Goal: Task Accomplishment & Management: Manage account settings

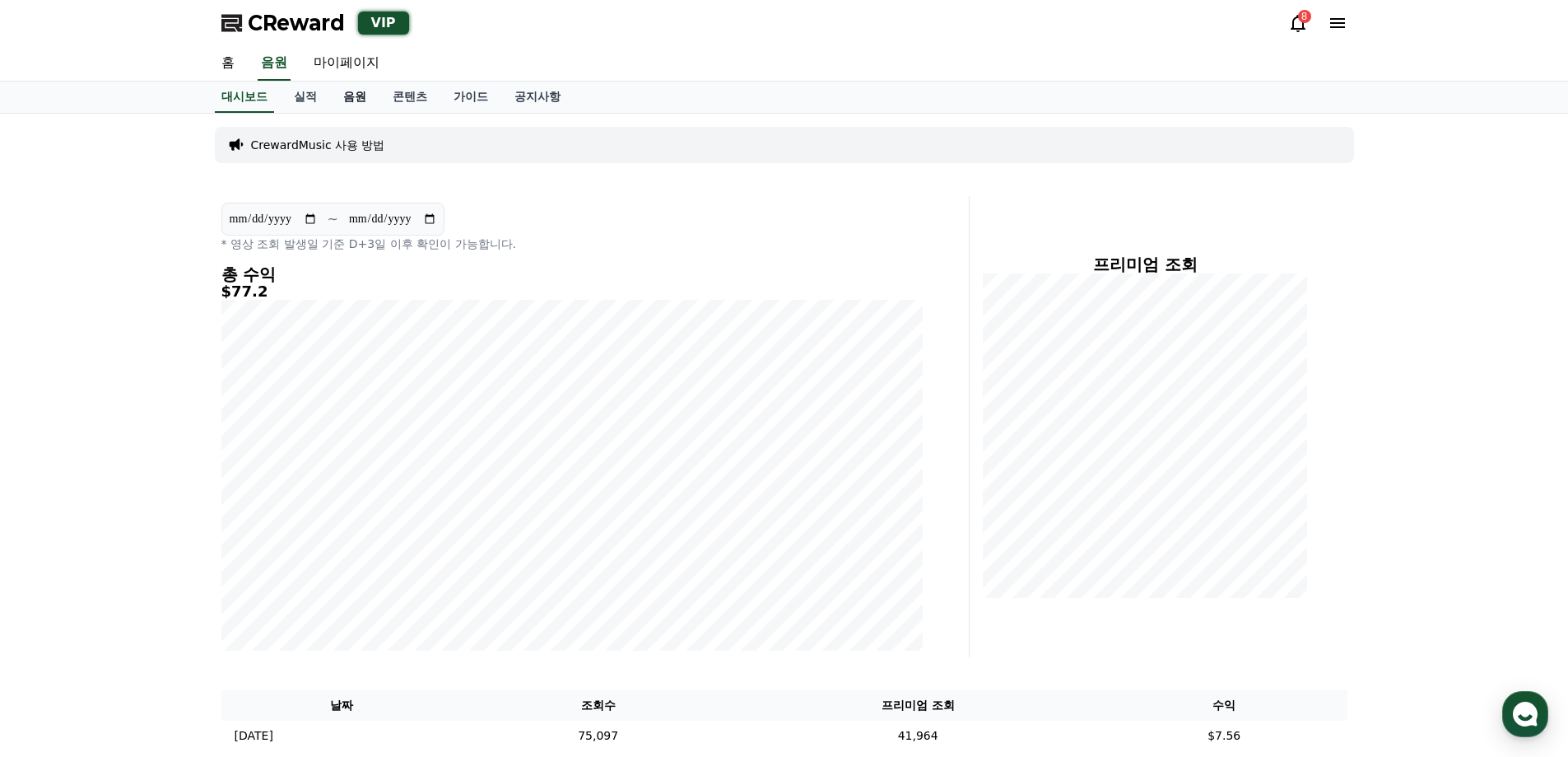
click at [341, 102] on link "음원" at bounding box center [355, 97] width 49 height 31
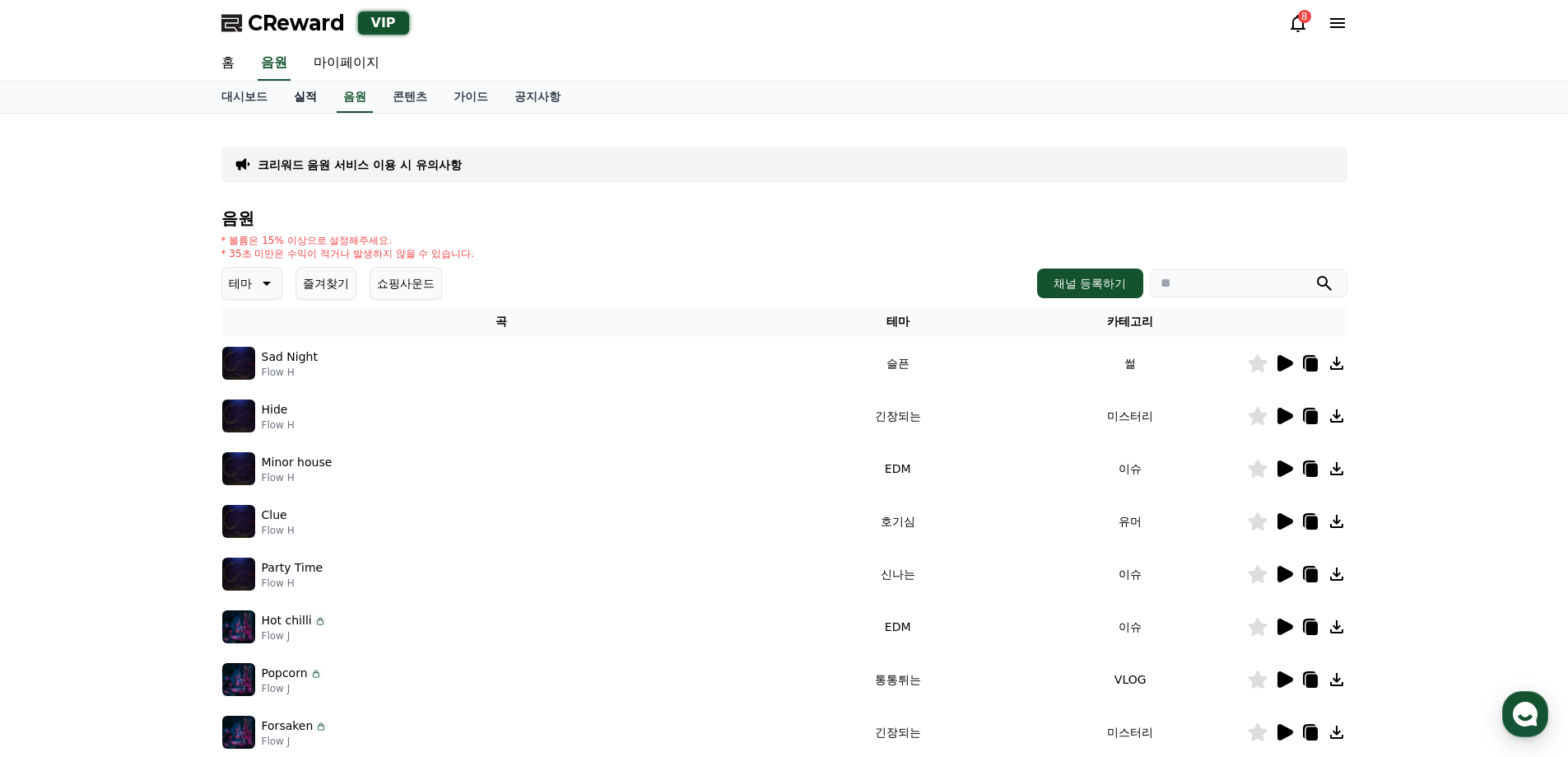
click at [303, 90] on link "실적" at bounding box center [305, 97] width 49 height 31
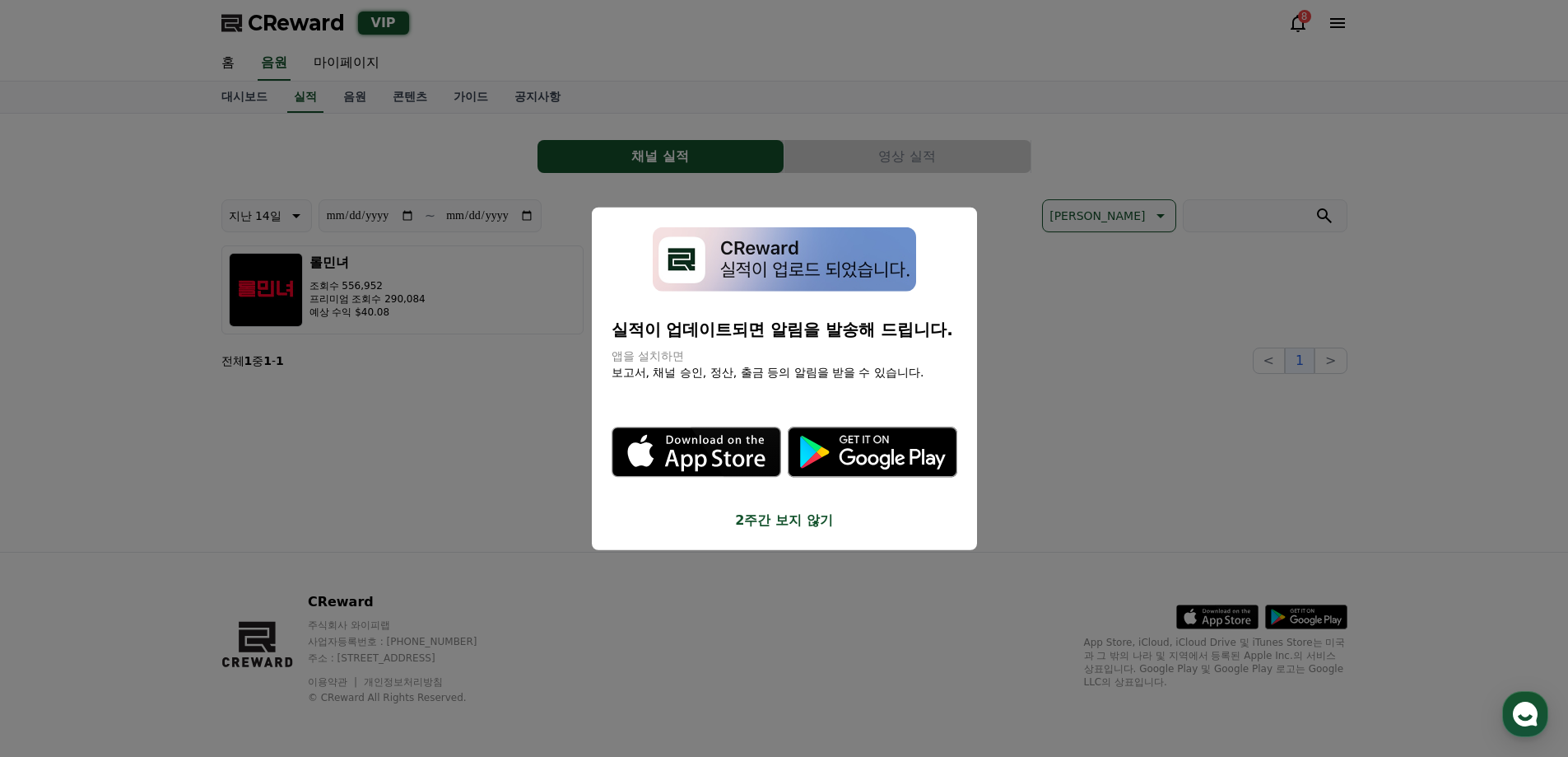
click at [352, 374] on button "close modal" at bounding box center [784, 378] width 1568 height 757
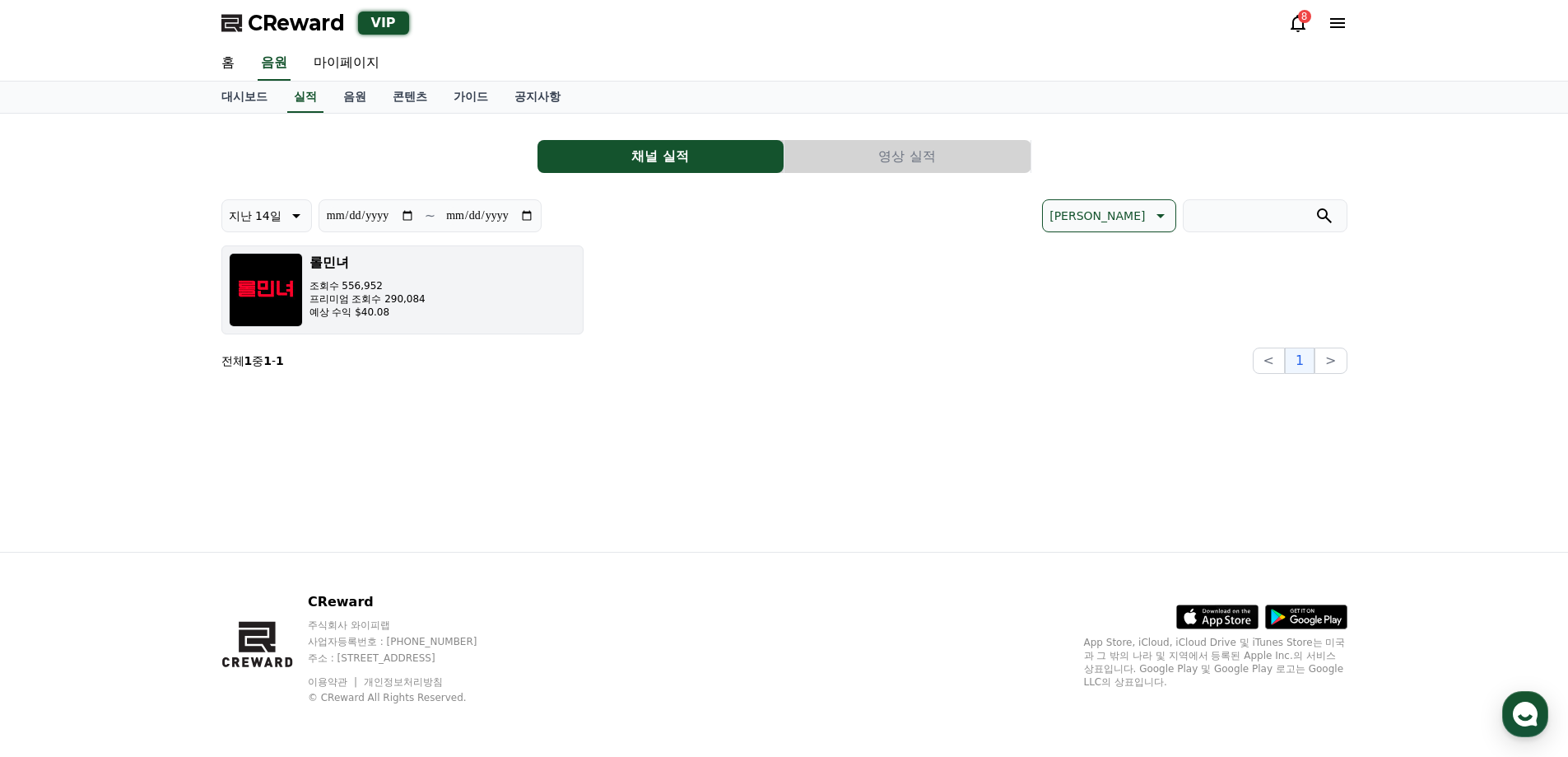
click at [351, 298] on p "프리미엄 조회수 290,084" at bounding box center [367, 299] width 116 height 13
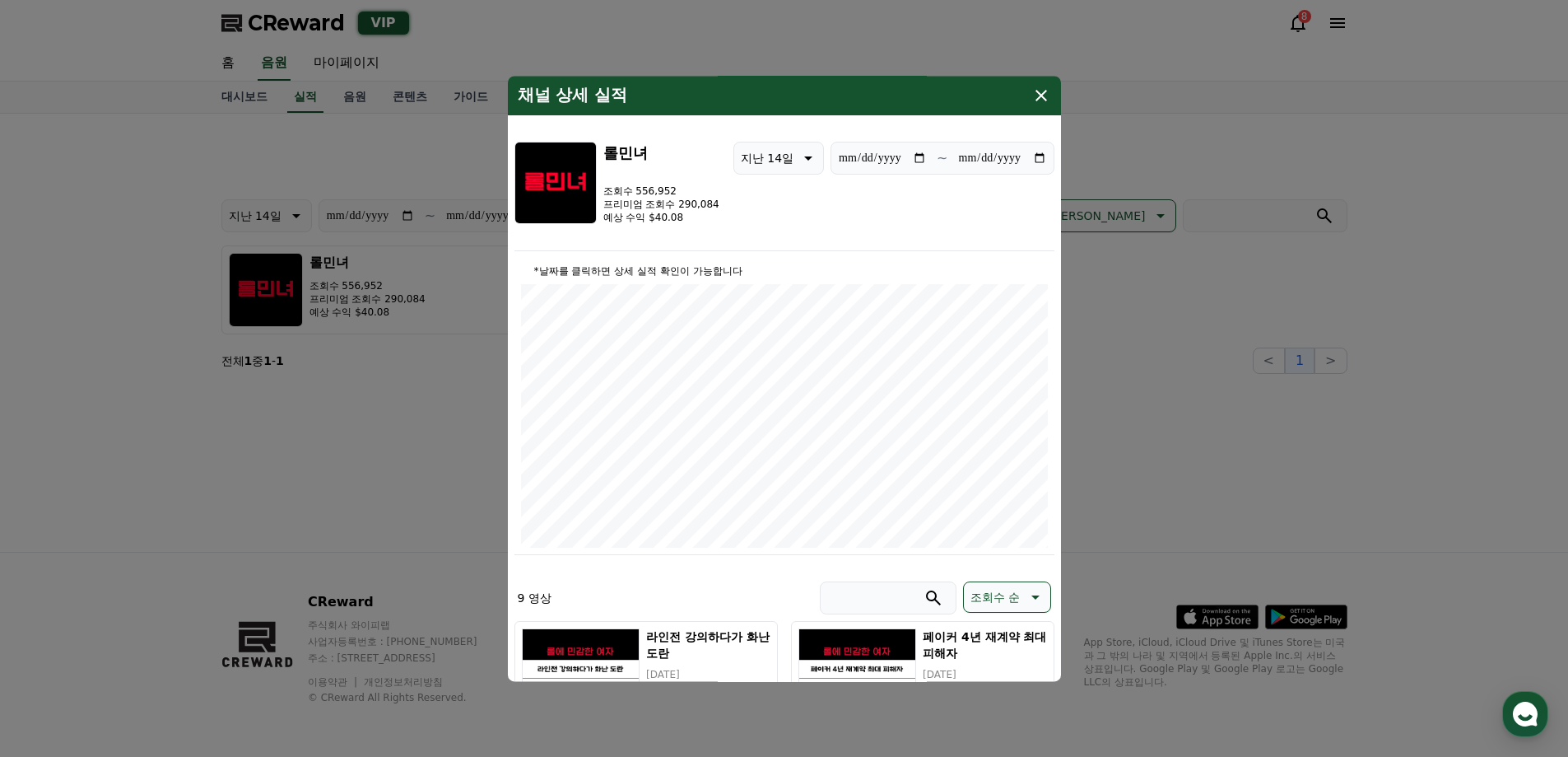
click at [1229, 444] on button "close modal" at bounding box center [784, 378] width 1568 height 757
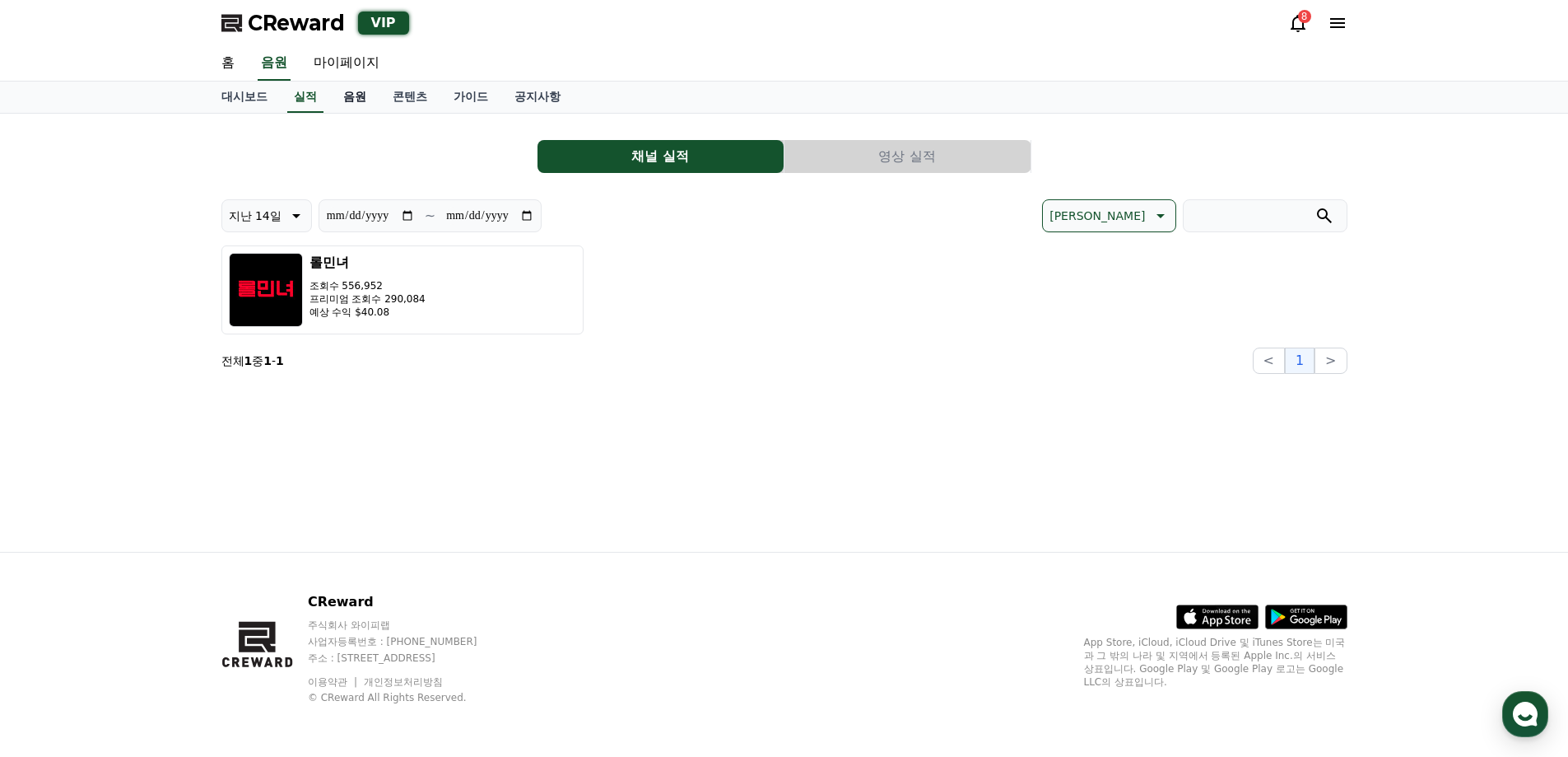
click at [353, 95] on link "음원" at bounding box center [355, 97] width 49 height 31
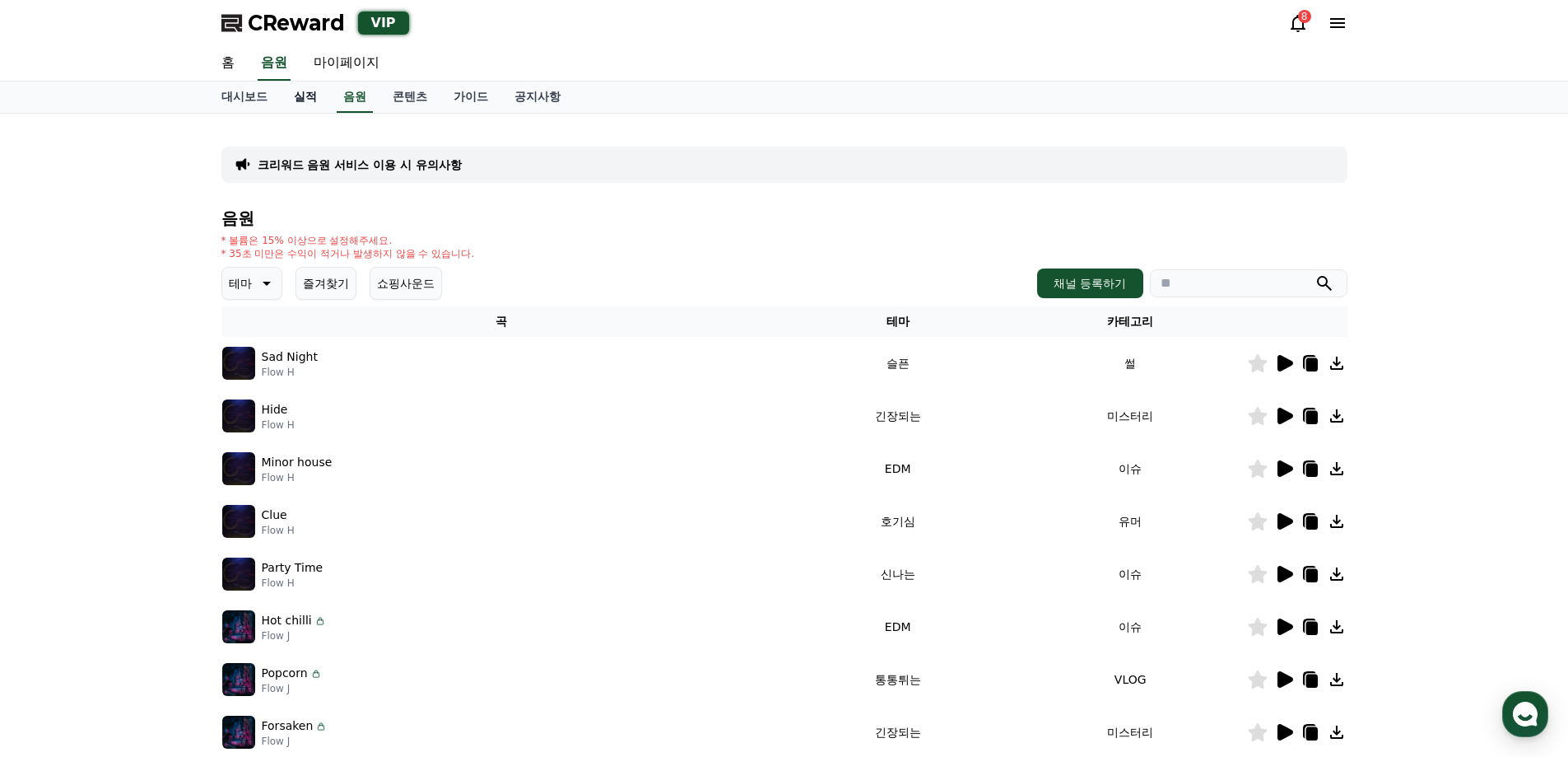
click at [309, 99] on link "실적" at bounding box center [305, 97] width 49 height 31
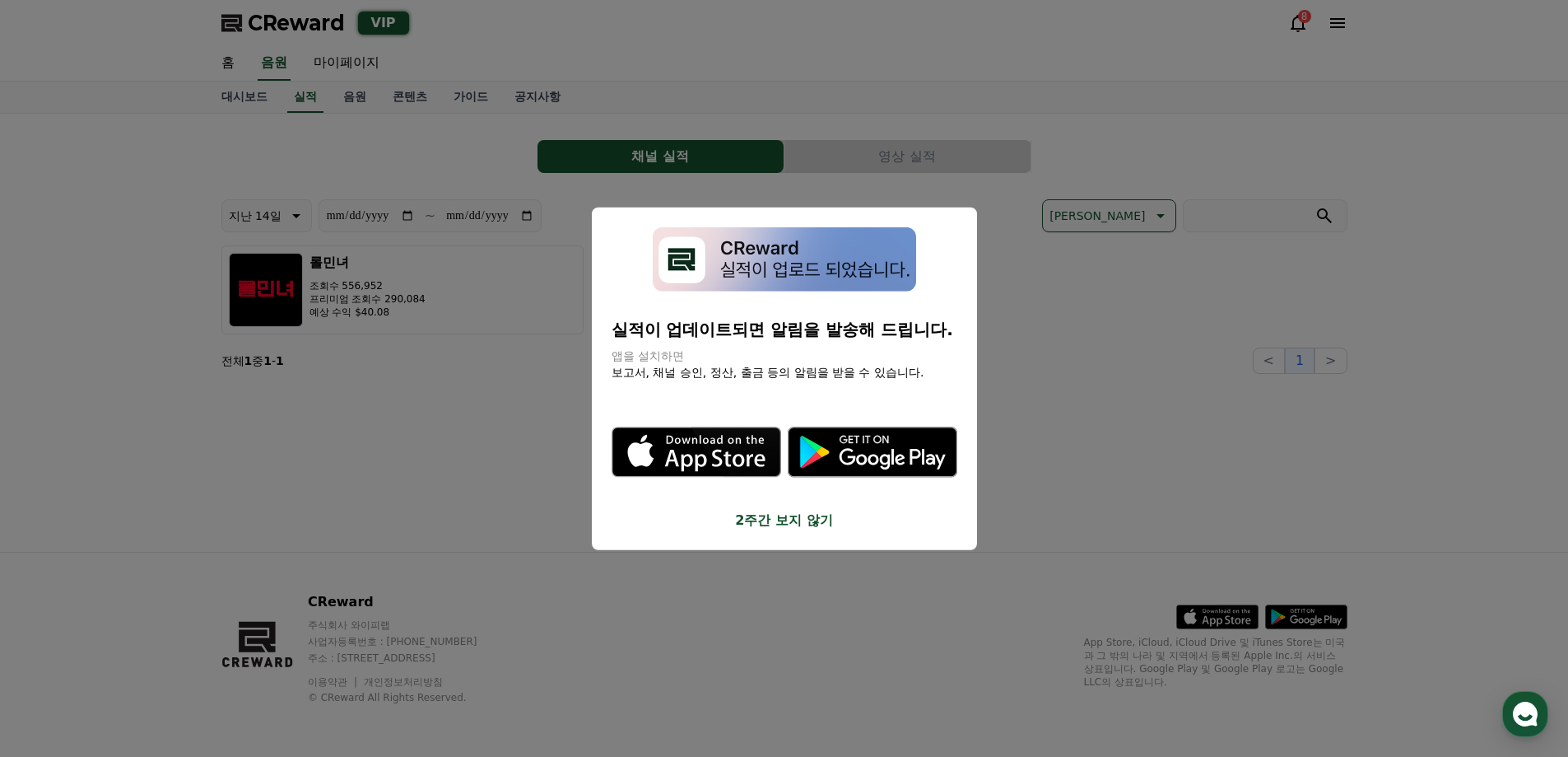
click at [367, 469] on button "close modal" at bounding box center [784, 378] width 1568 height 757
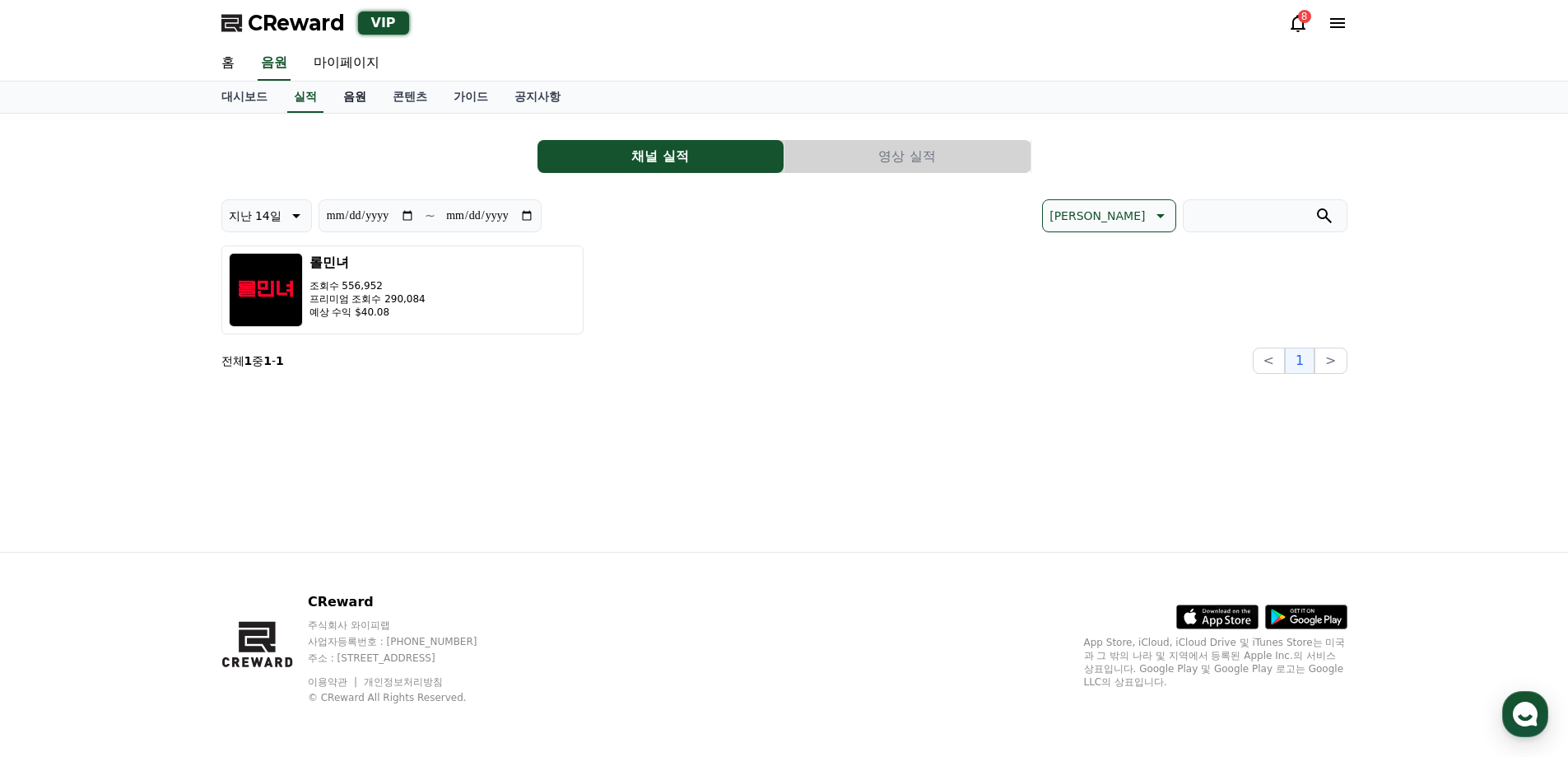
click at [366, 106] on link "음원" at bounding box center [355, 97] width 49 height 31
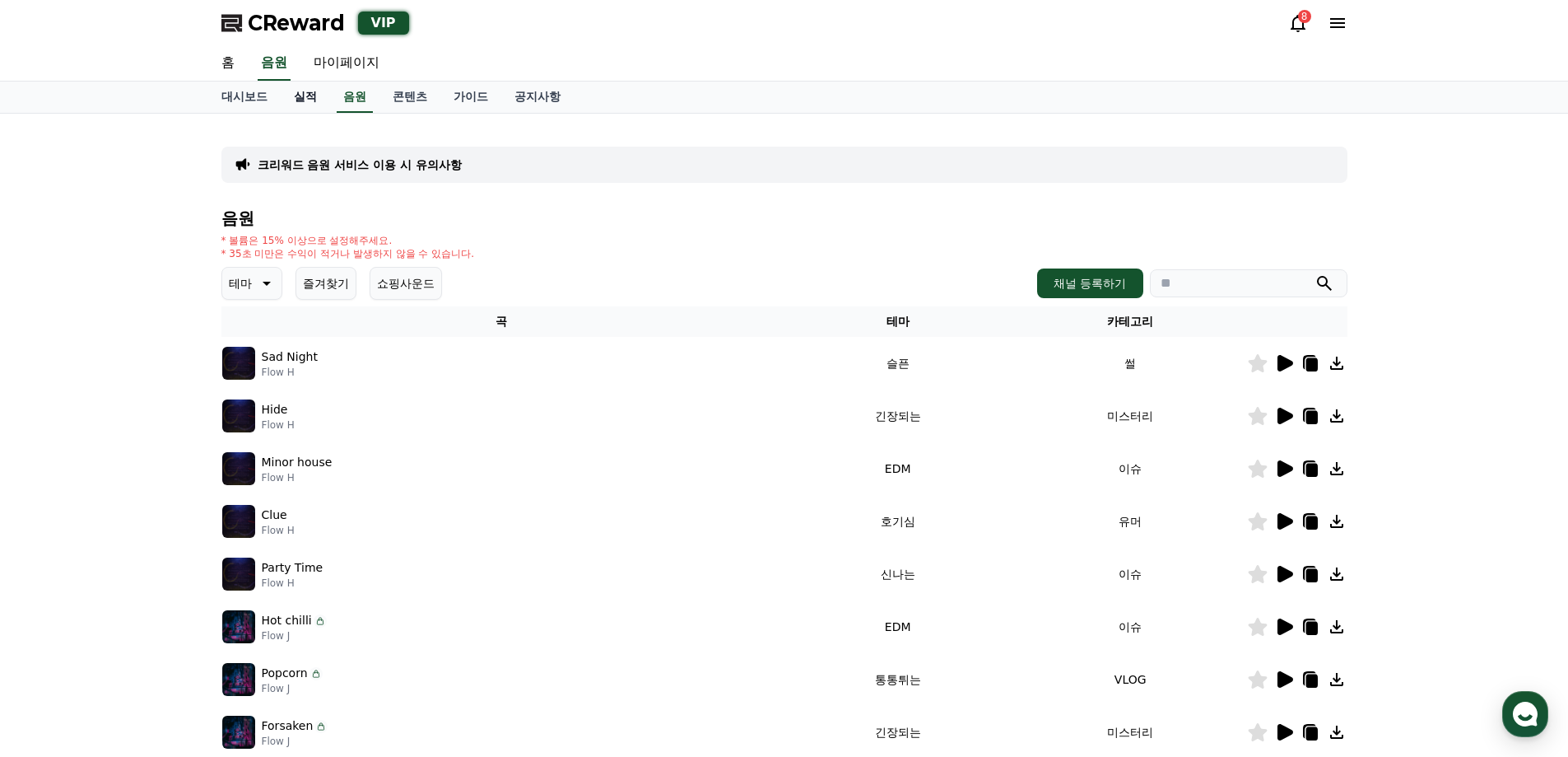
click at [303, 96] on link "실적" at bounding box center [305, 97] width 49 height 31
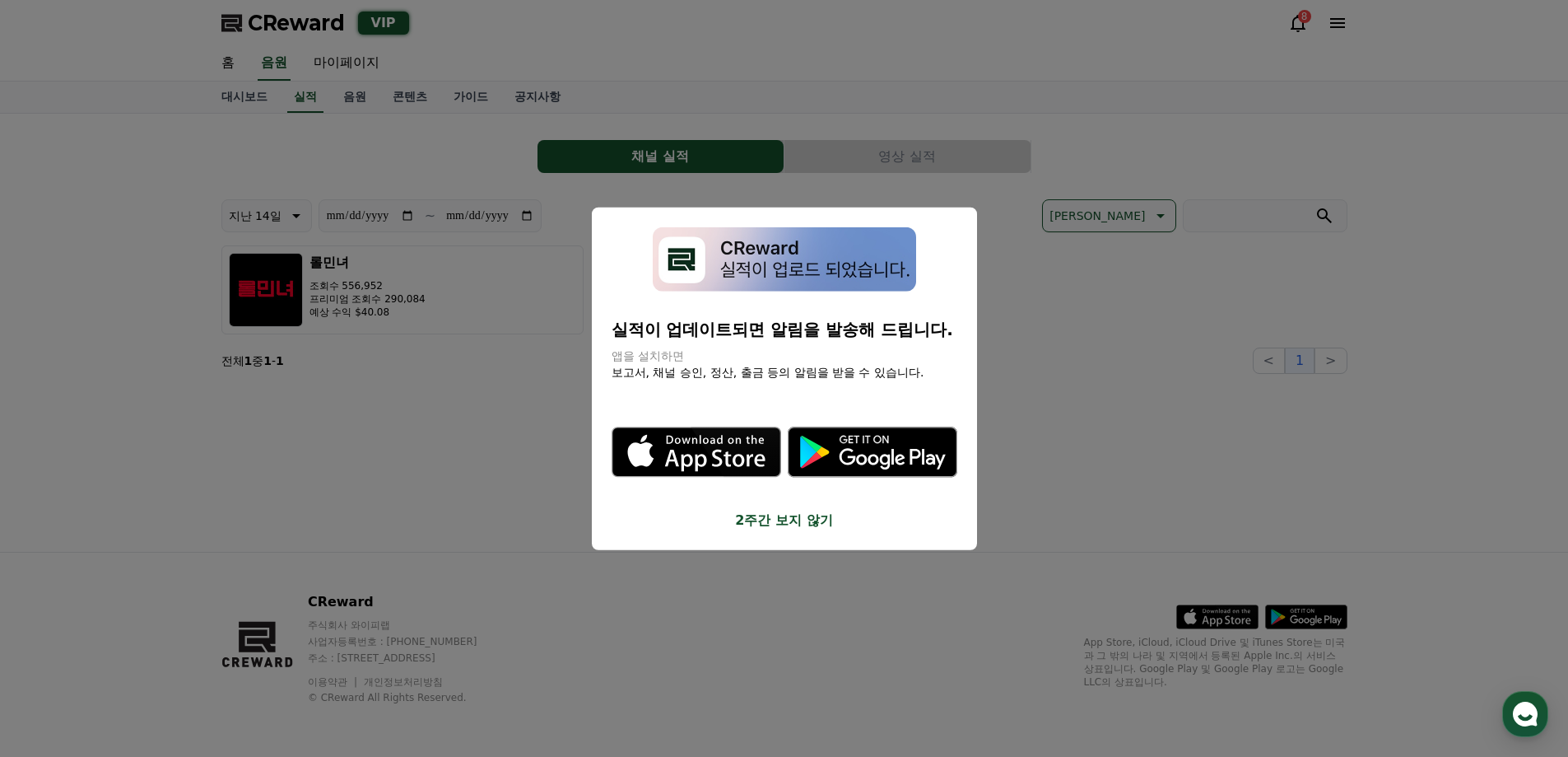
click at [358, 60] on button "close modal" at bounding box center [784, 378] width 1568 height 757
click at [358, 60] on link "마이페이지" at bounding box center [346, 63] width 92 height 34
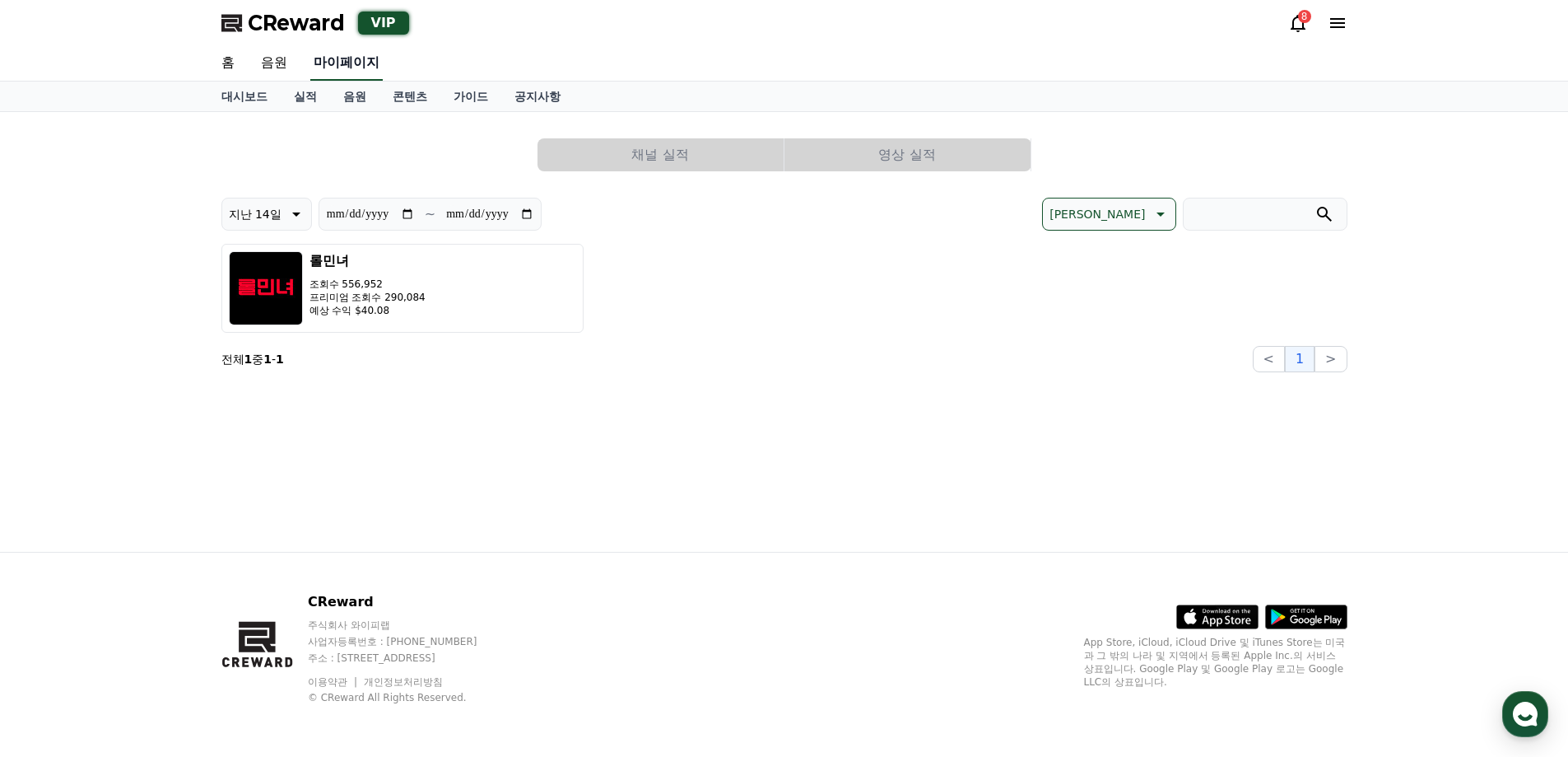
select select "**********"
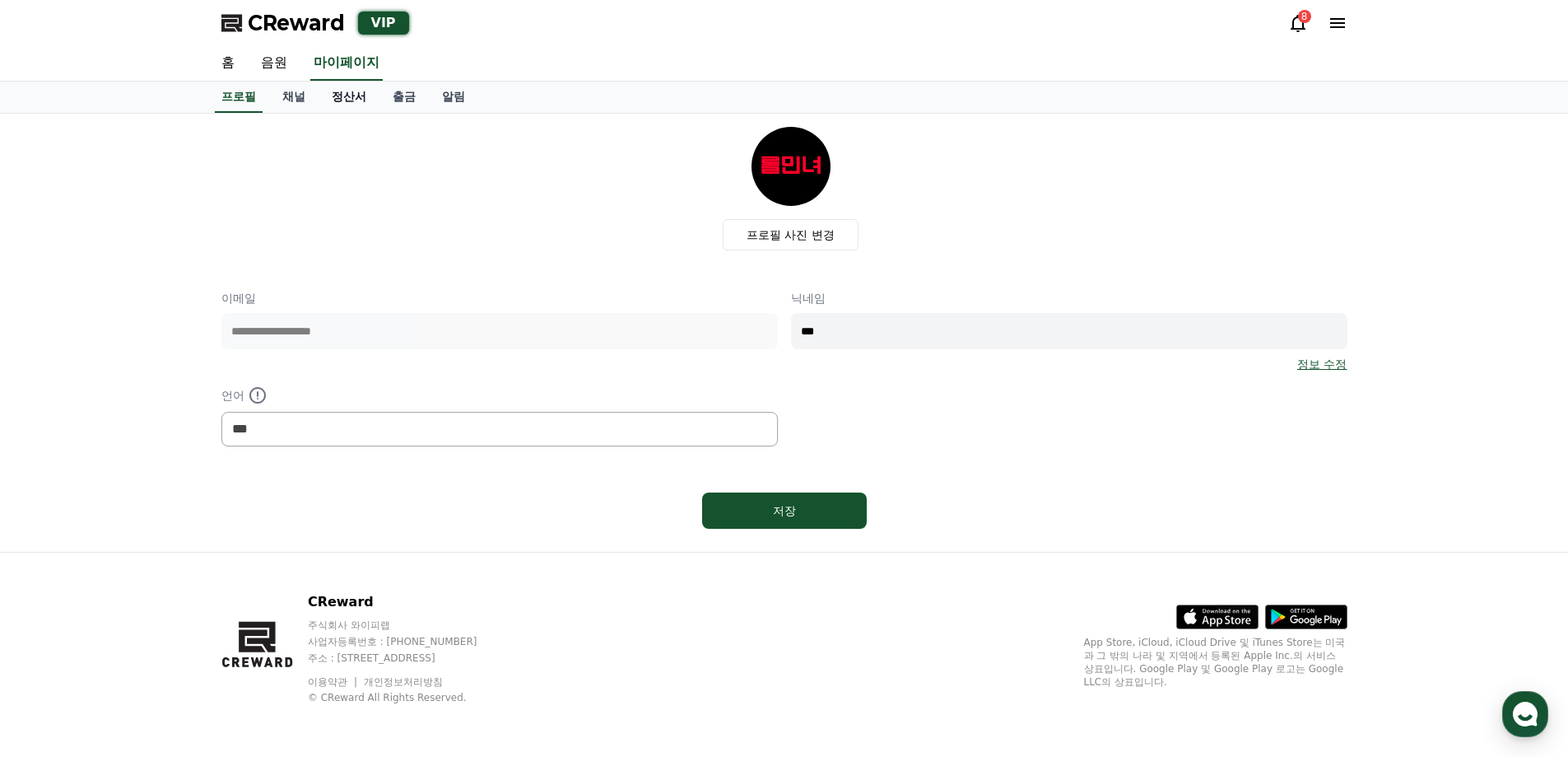
drag, startPoint x: 382, startPoint y: 108, endPoint x: 370, endPoint y: 105, distance: 12.4
click at [379, 107] on link "출금" at bounding box center [404, 97] width 49 height 31
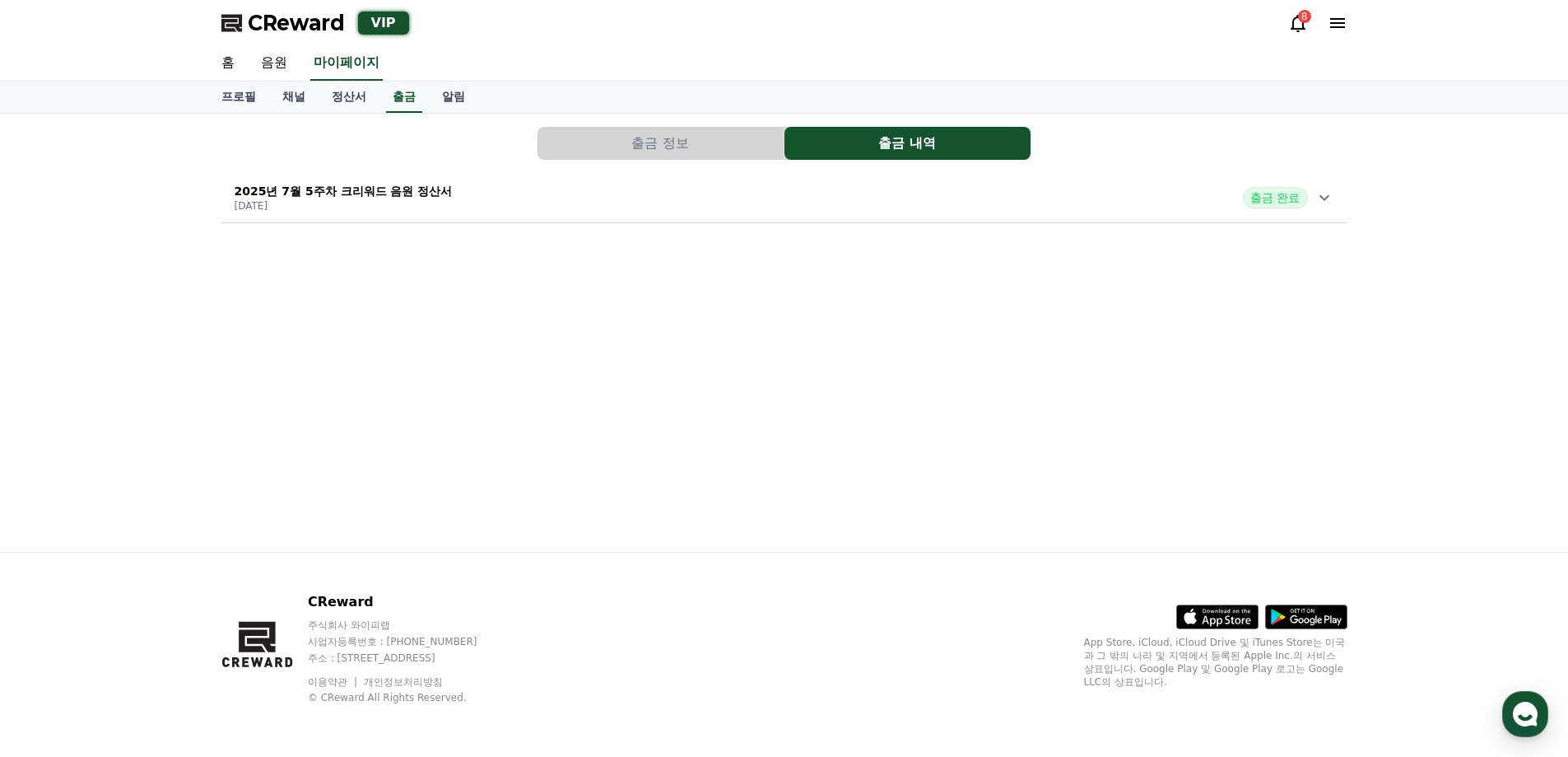
click at [383, 101] on div "프로필 채널 정산서 출금 알림" at bounding box center [784, 97] width 1152 height 31
click at [335, 88] on link "정산서" at bounding box center [349, 97] width 61 height 31
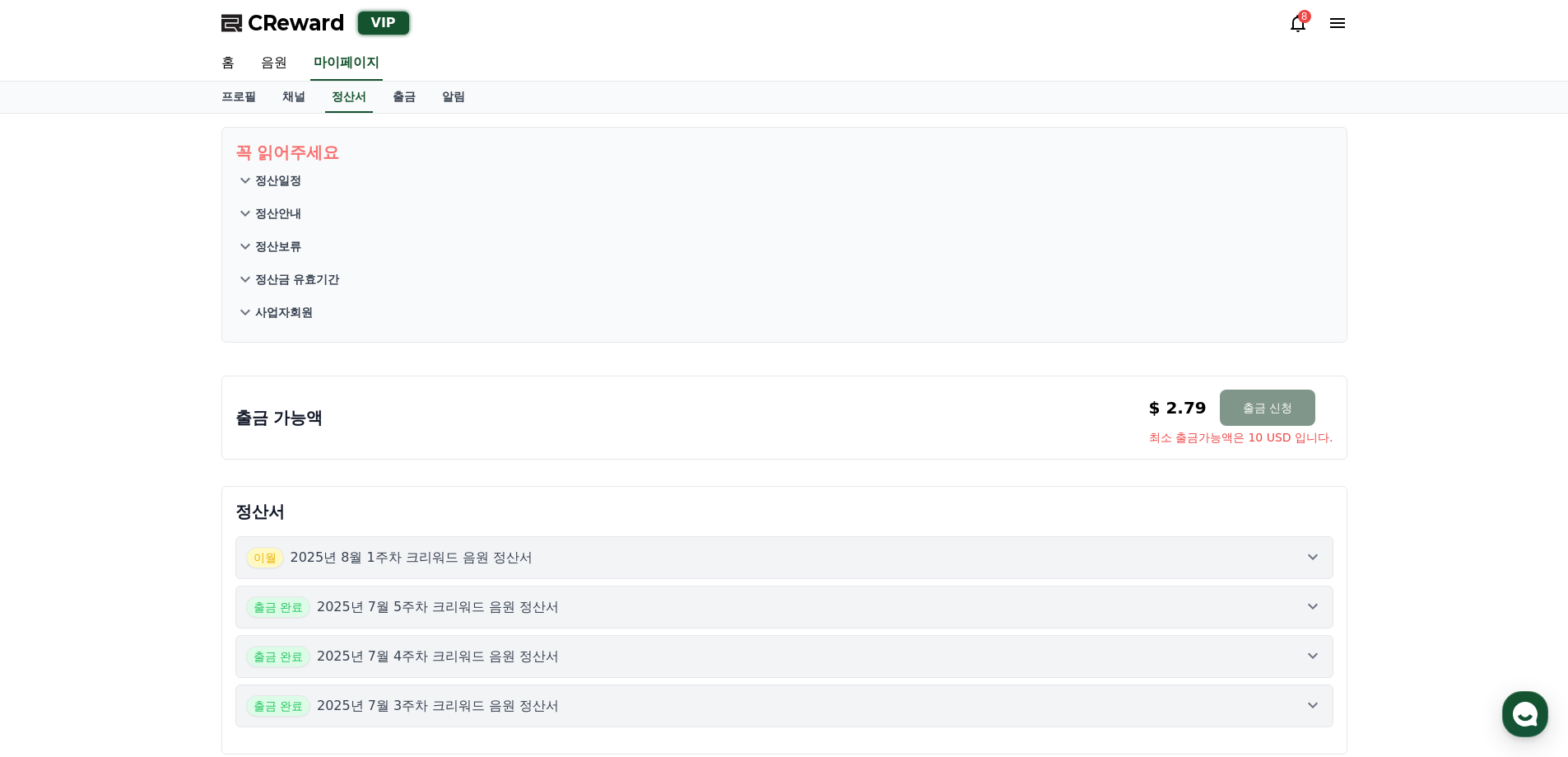
click at [1236, 408] on button "출금 신청" at bounding box center [1268, 407] width 95 height 36
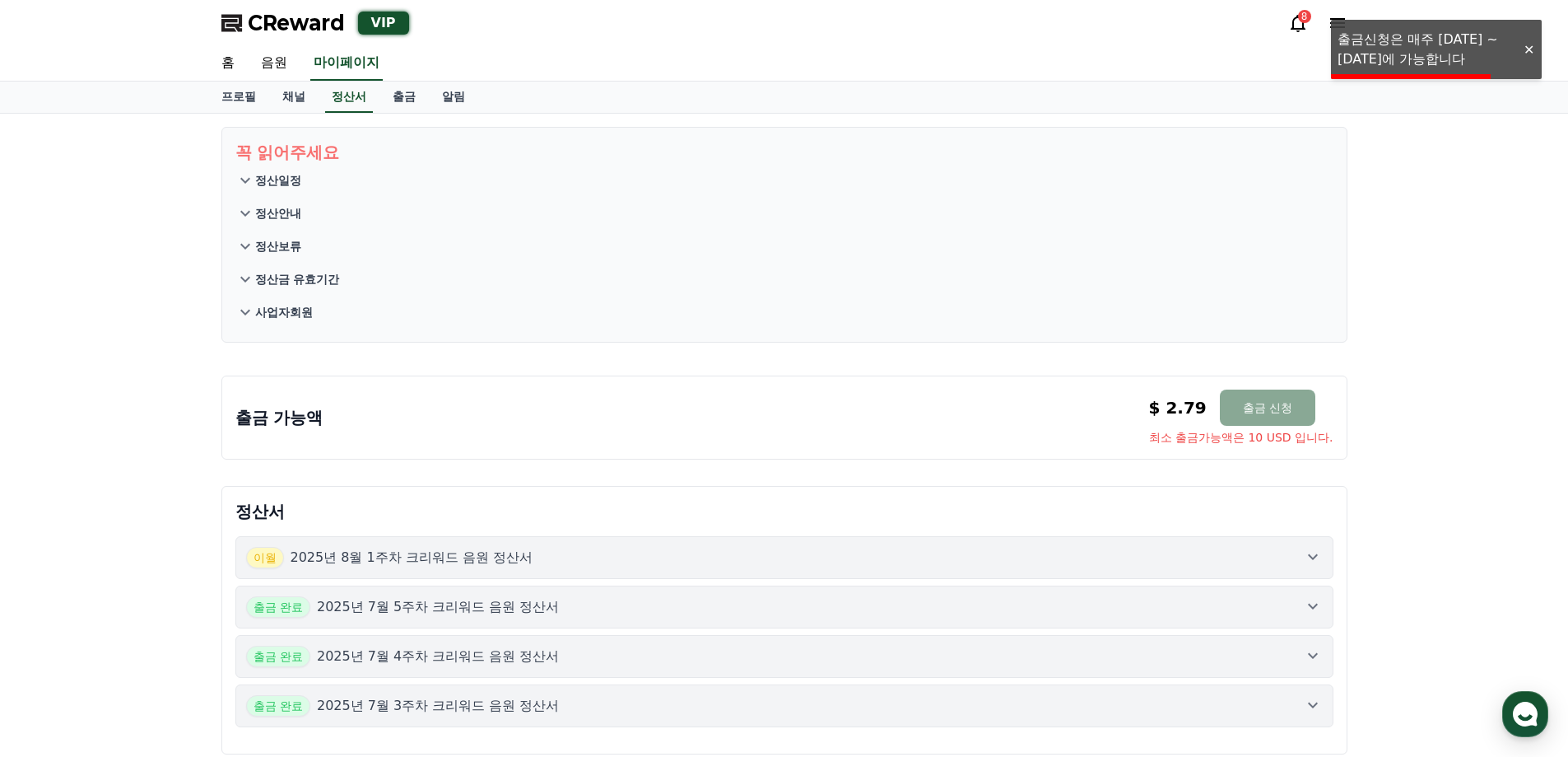
click at [1419, 328] on div "꼭 읽어주세요 정산일정 정산안내 정산보류 정산금 유효기간 사업자회원 출금 가능액 $ 2.79 출금 신청 최소 출금가능액은 10 USD 입니다.…" at bounding box center [784, 439] width 1568 height 653
click at [1525, 46] on div at bounding box center [1529, 49] width 27 height 15
click at [1497, 309] on div "꼭 읽어주세요 정산일정 정산안내 정산보류 정산금 유효기간 사업자회원 출금 가능액 $ 2.79 출금 신청 최소 출금가능액은 10 USD 입니다.…" at bounding box center [784, 439] width 1568 height 653
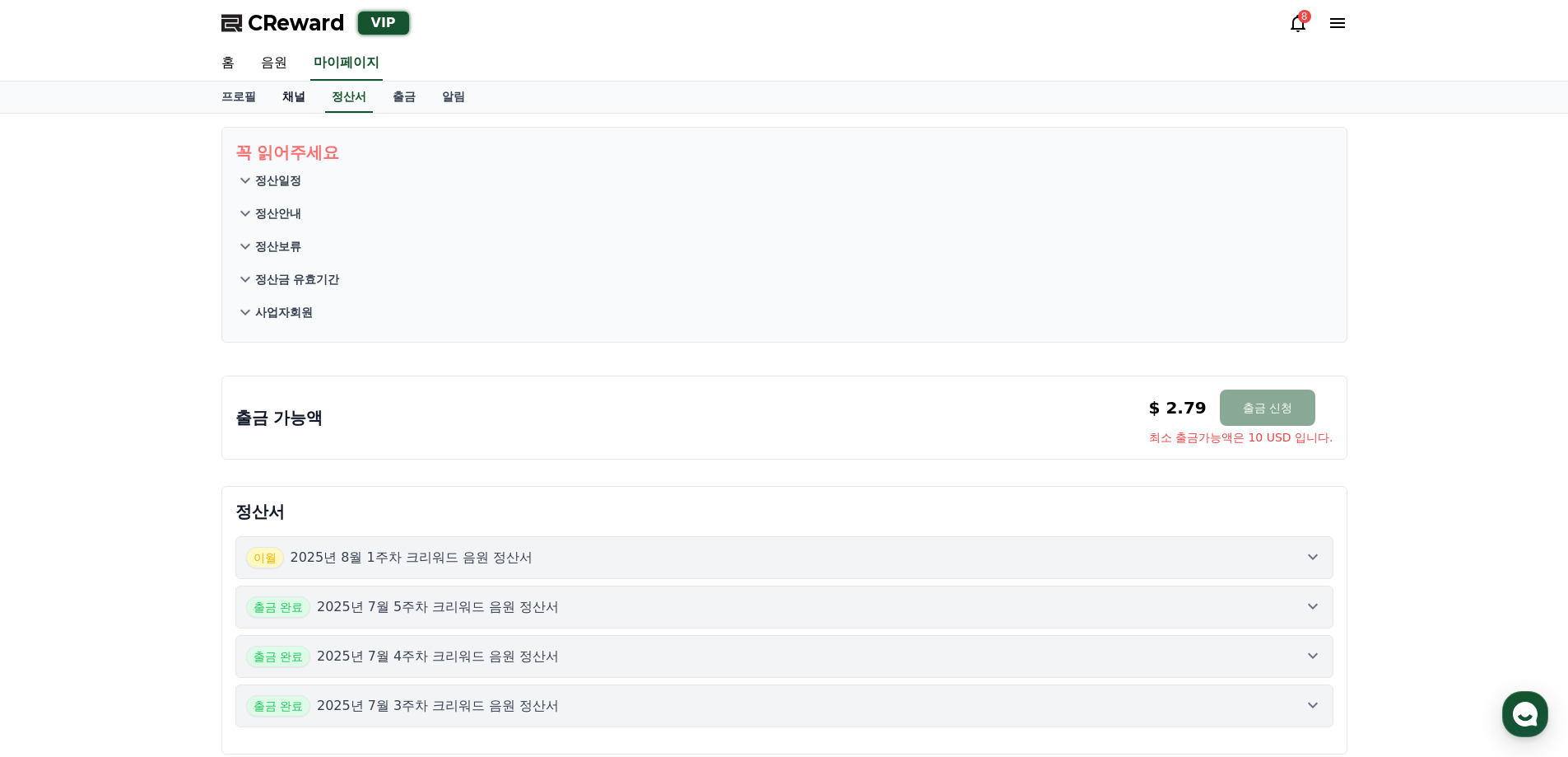
click at [305, 93] on link "채널" at bounding box center [294, 97] width 49 height 31
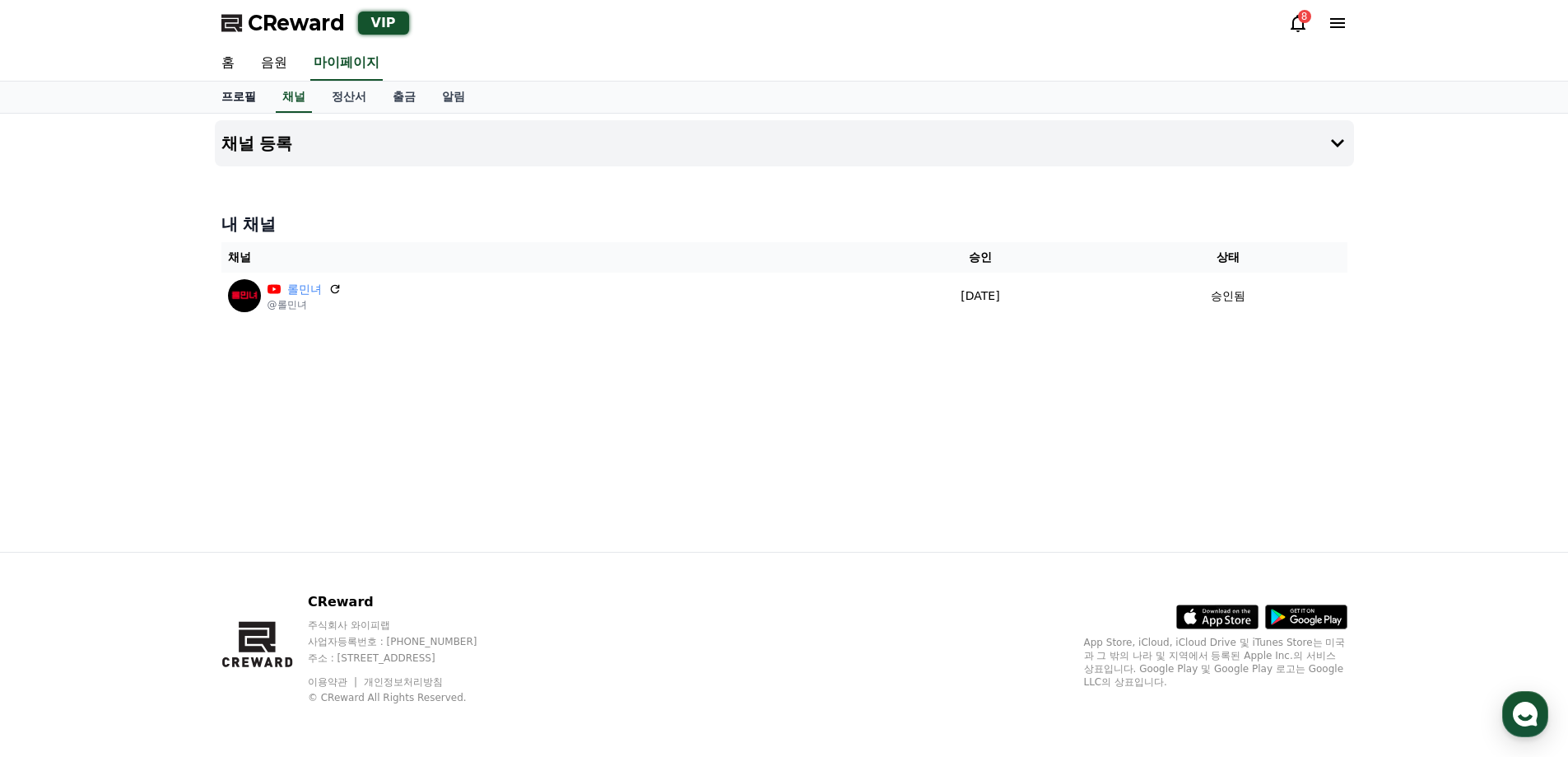
click at [233, 95] on link "프로필" at bounding box center [239, 97] width 61 height 31
select select "**********"
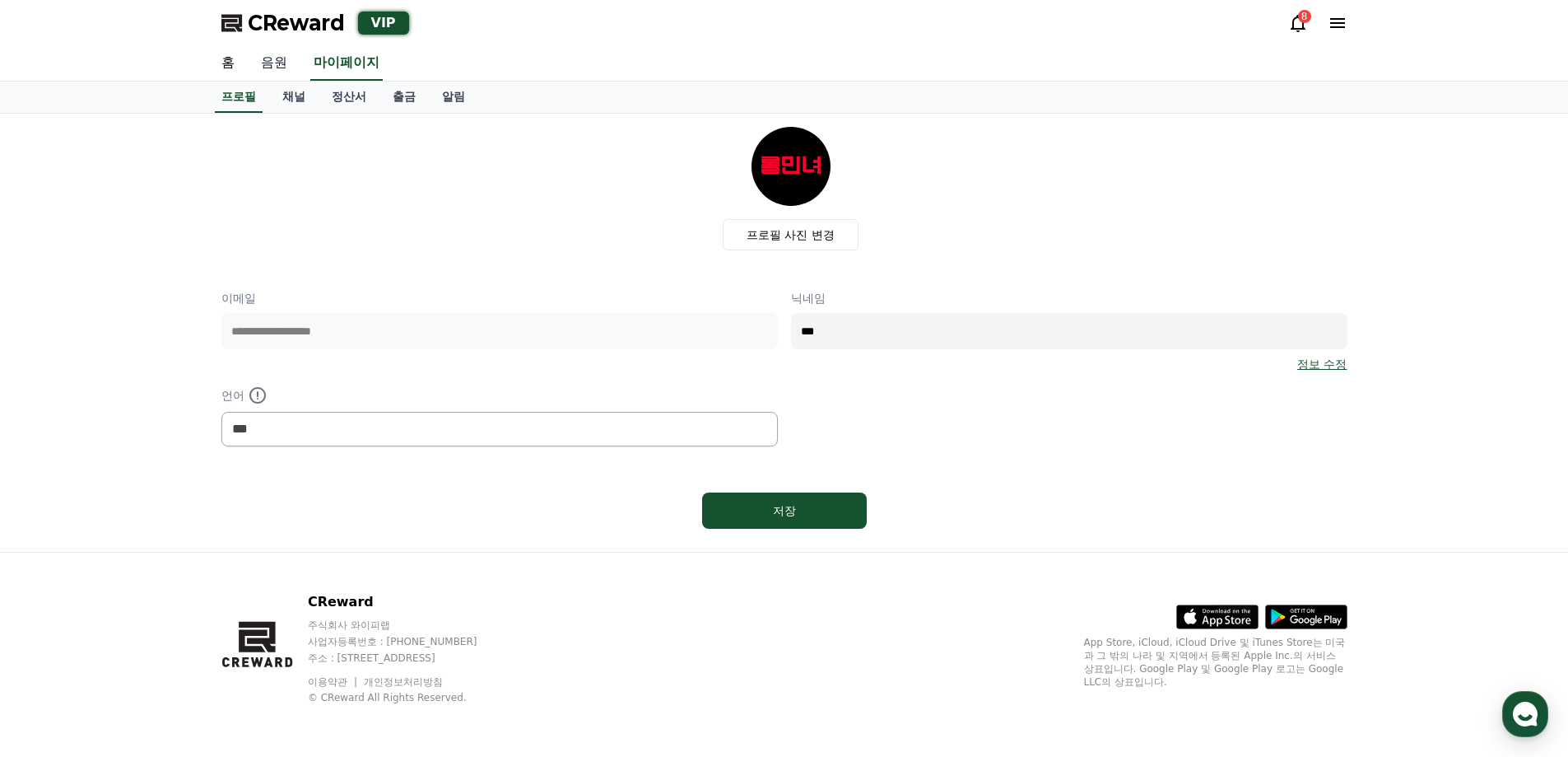
click at [278, 62] on link "음원" at bounding box center [274, 63] width 52 height 34
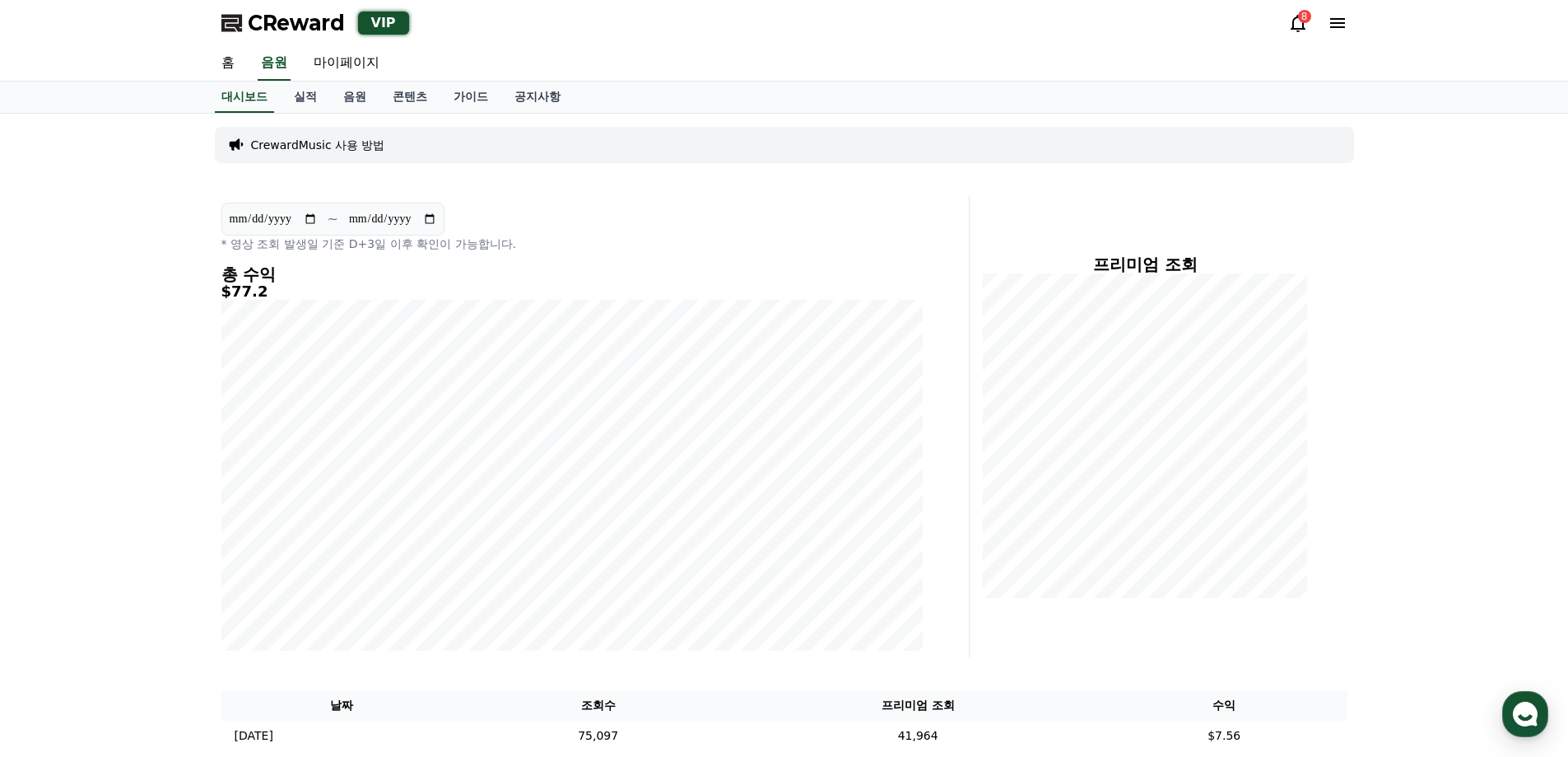
click at [307, 226] on input "**********" at bounding box center [273, 219] width 88 height 18
click at [315, 93] on link "실적" at bounding box center [305, 97] width 49 height 31
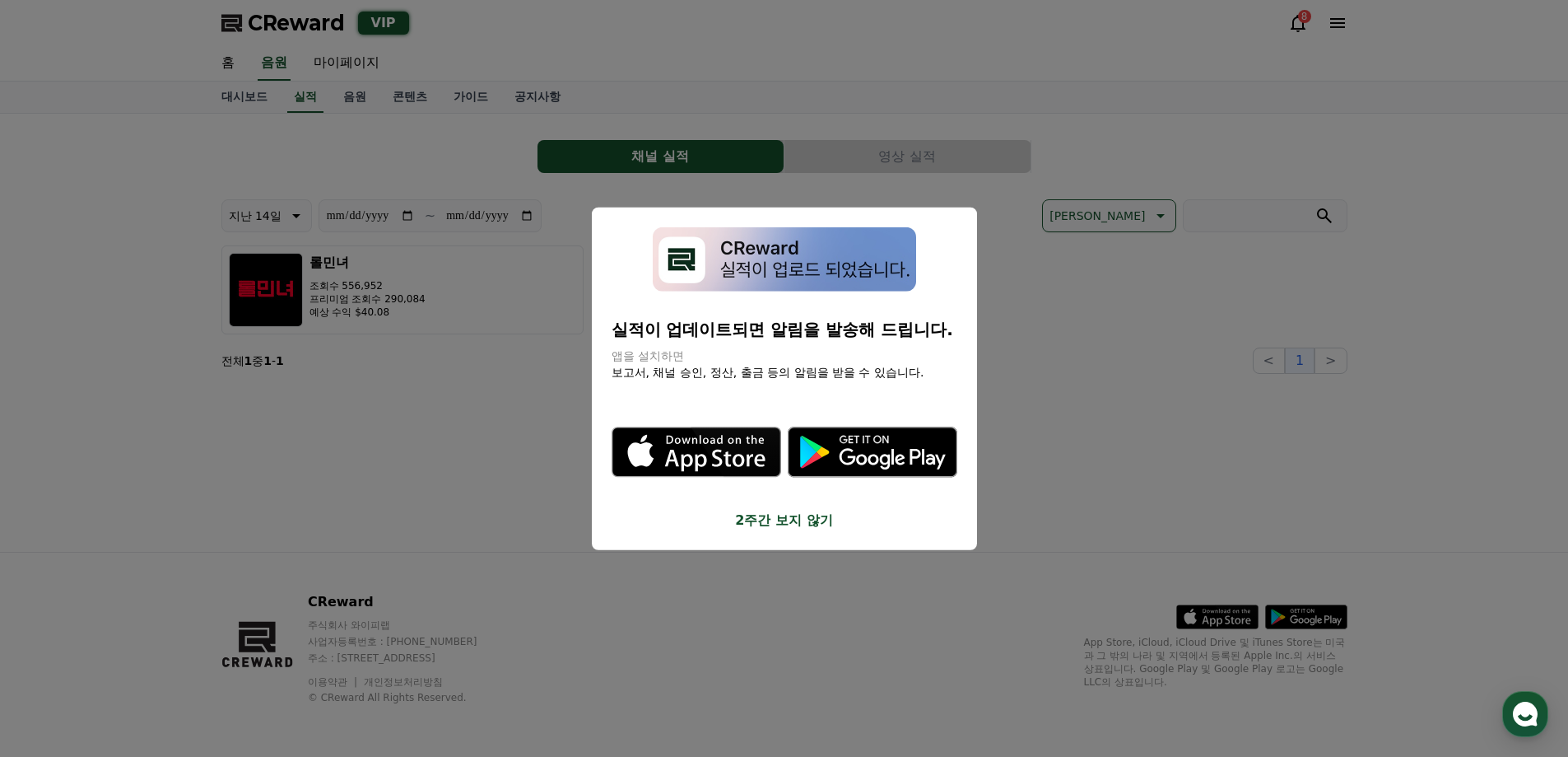
click at [516, 453] on button "close modal" at bounding box center [784, 378] width 1568 height 757
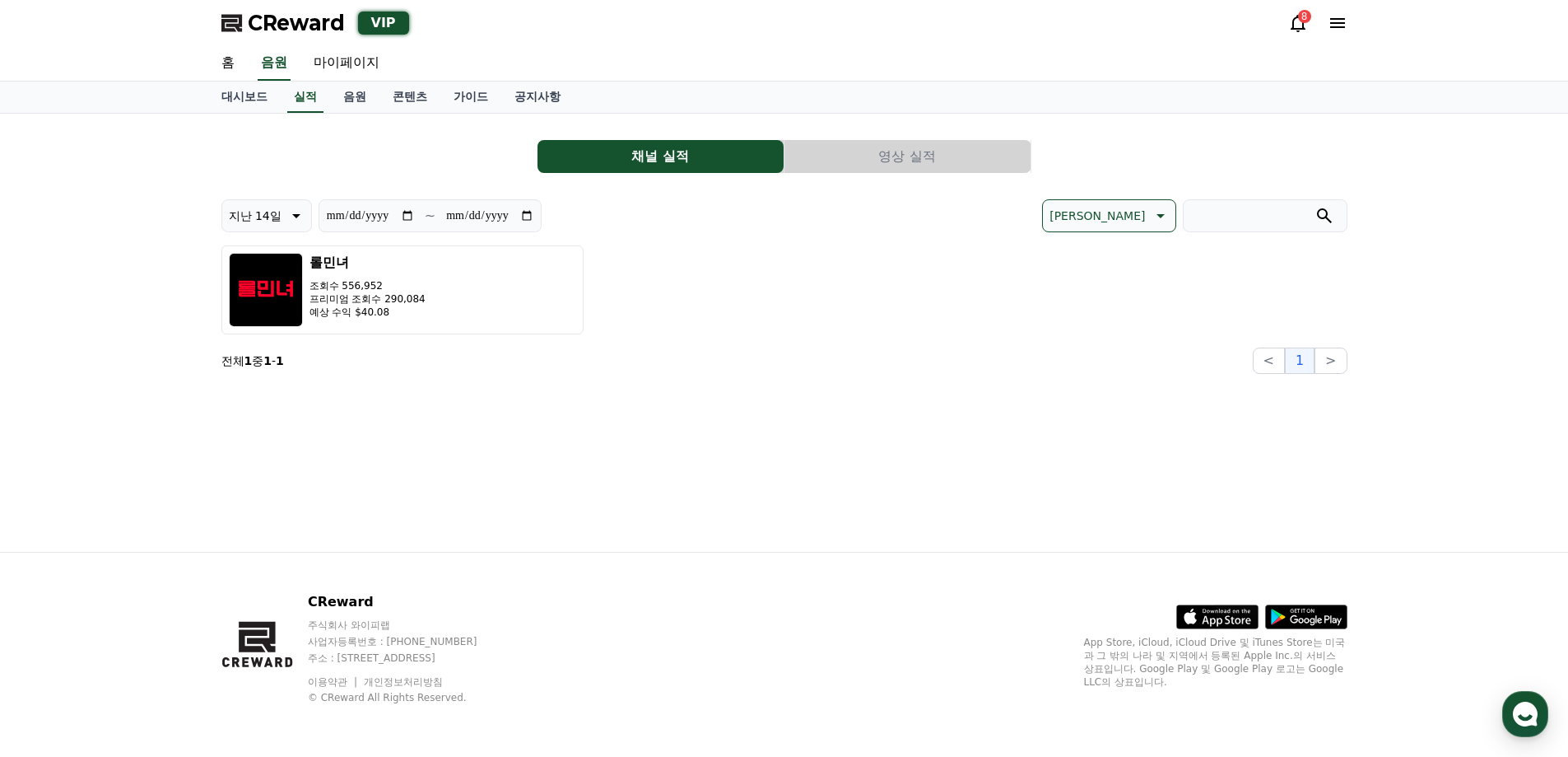
click at [281, 221] on button "지난 14일" at bounding box center [266, 215] width 90 height 33
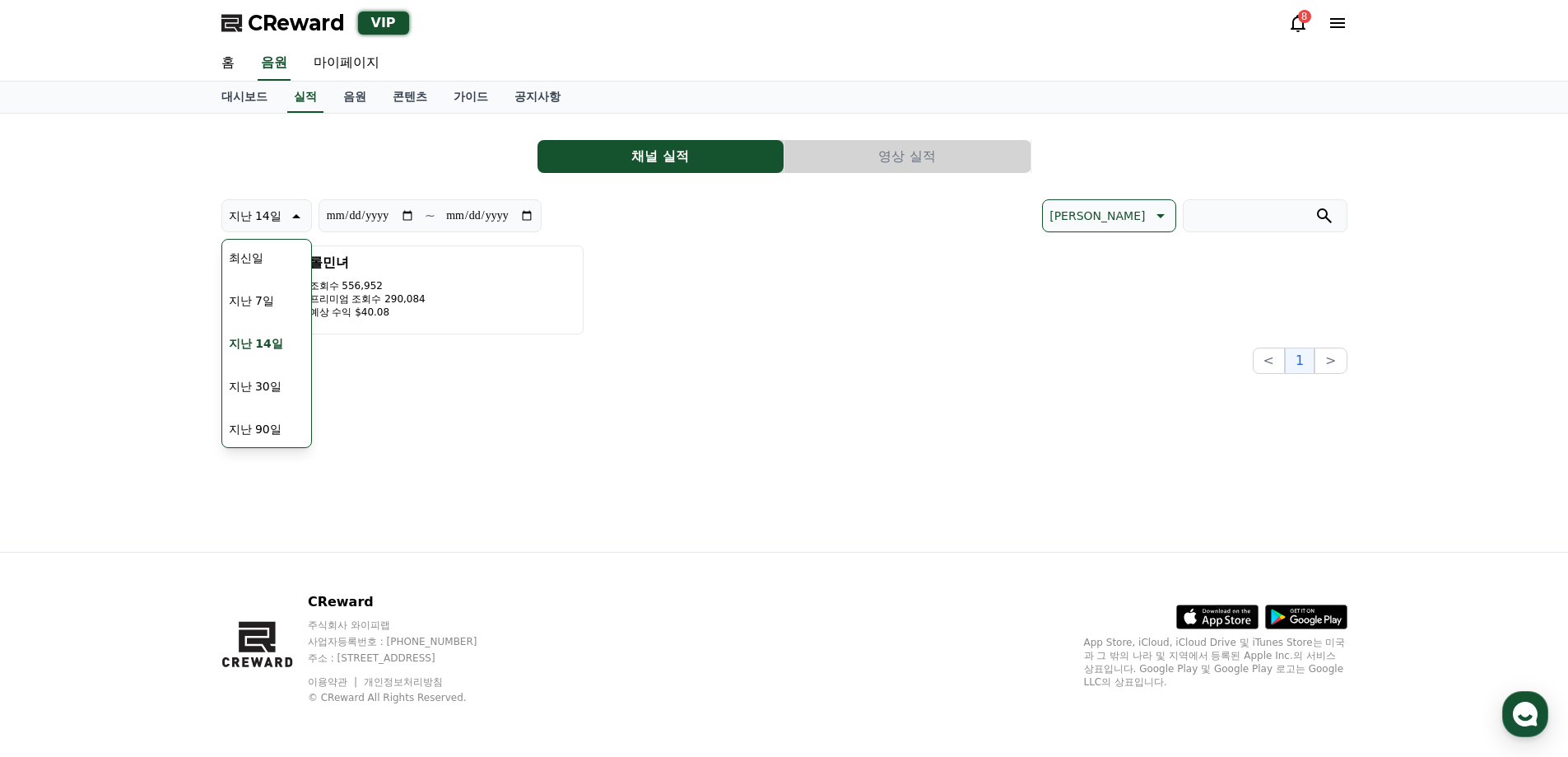
click at [276, 301] on button "지난 7일" at bounding box center [251, 301] width 58 height 36
type input "**********"
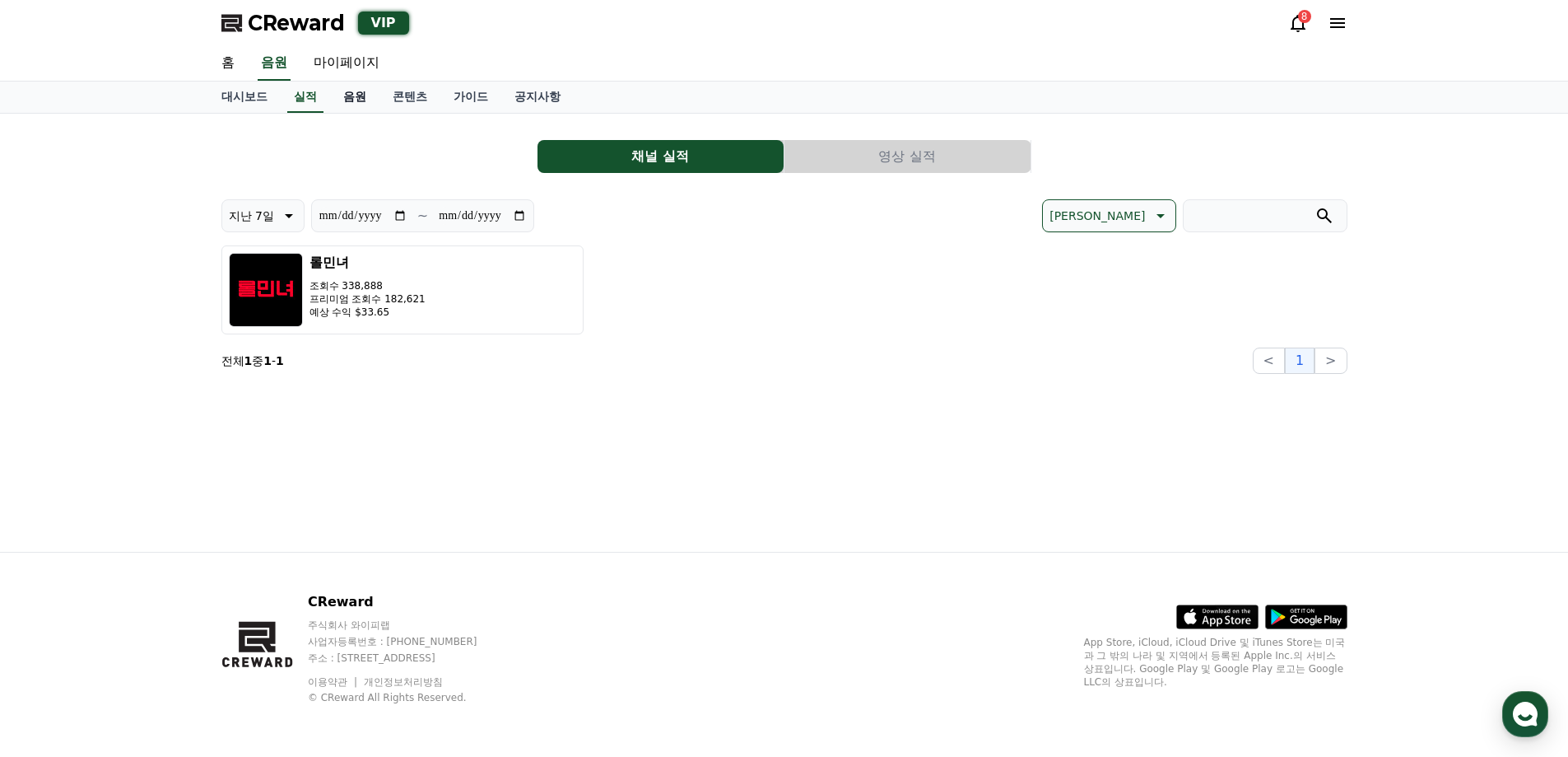
click at [349, 93] on link "음원" at bounding box center [355, 97] width 49 height 31
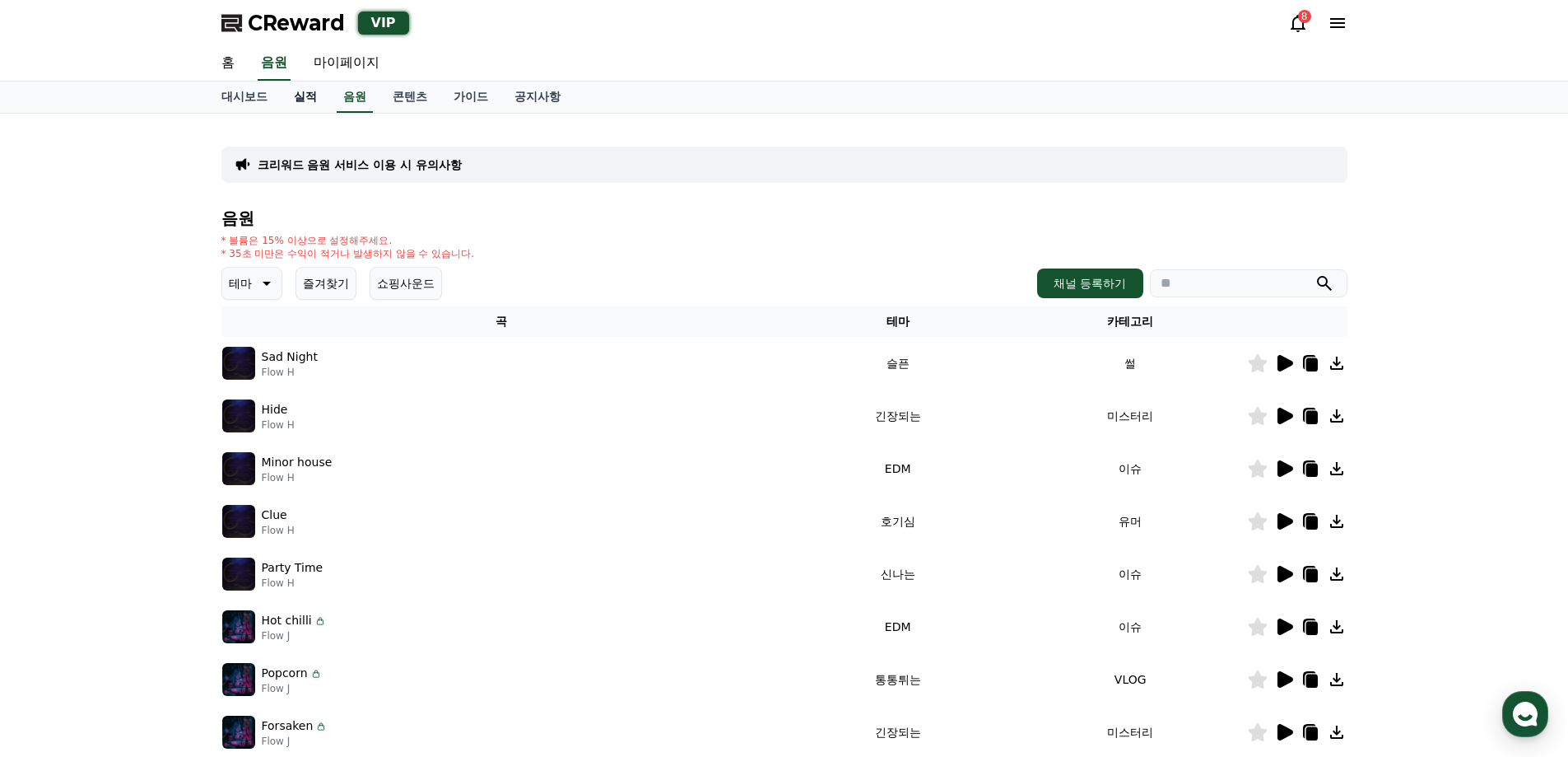
click at [307, 104] on link "실적" at bounding box center [305, 97] width 49 height 31
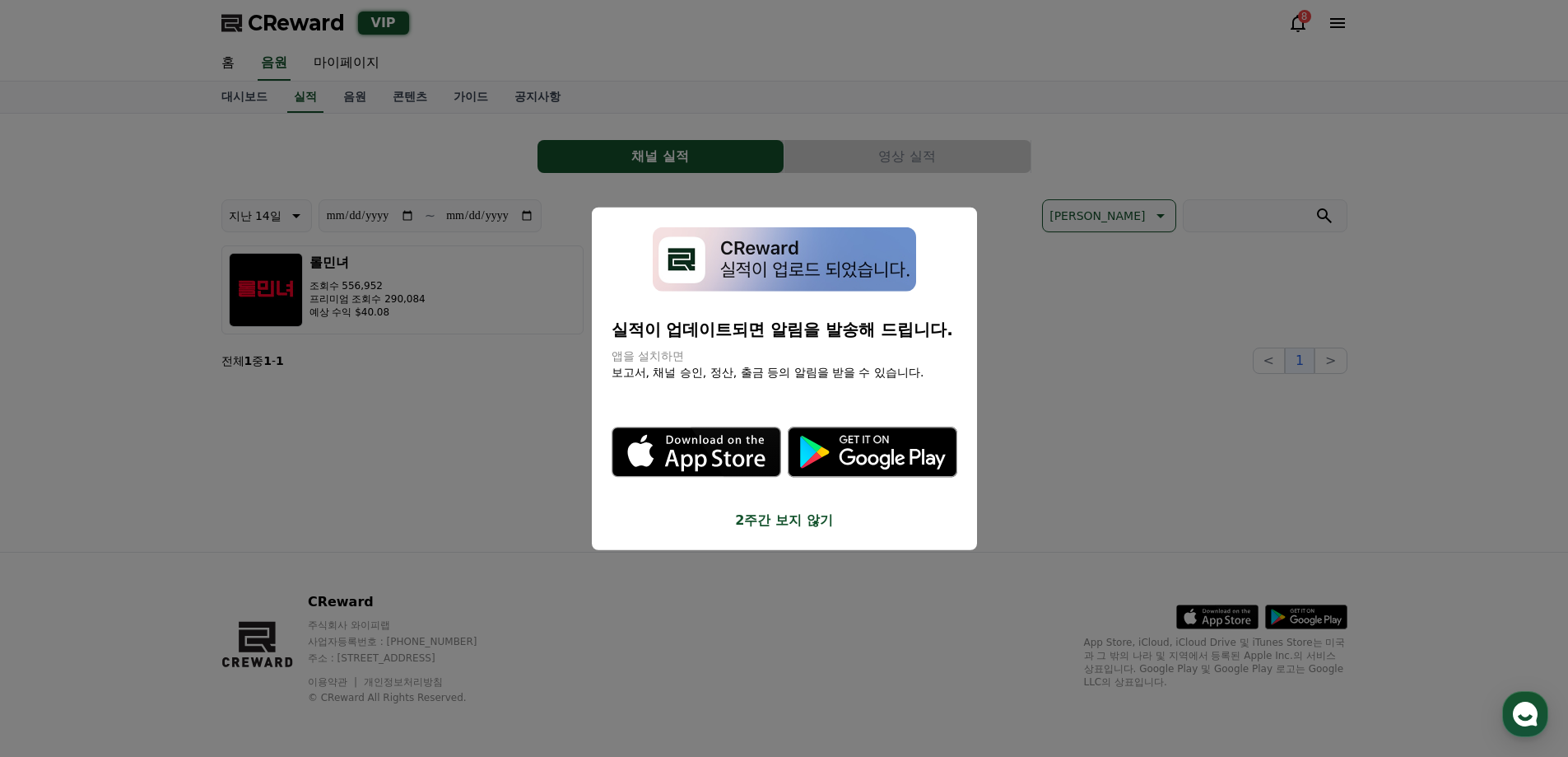
click at [773, 517] on button "2주간 보지 않기" at bounding box center [784, 520] width 346 height 20
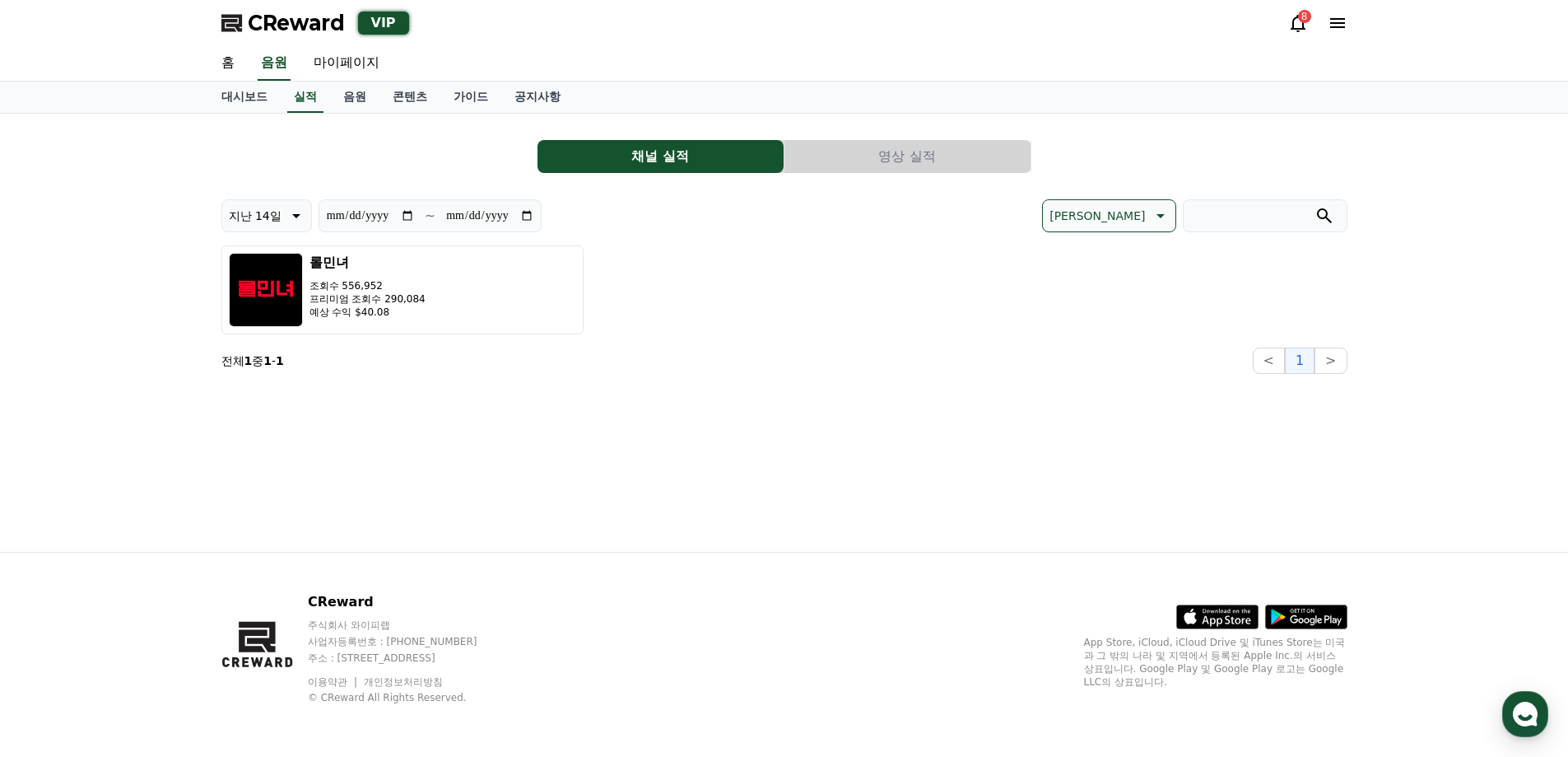
click at [418, 477] on div "**********" at bounding box center [784, 332] width 1152 height 438
click at [401, 90] on link "콘텐츠" at bounding box center [410, 97] width 61 height 31
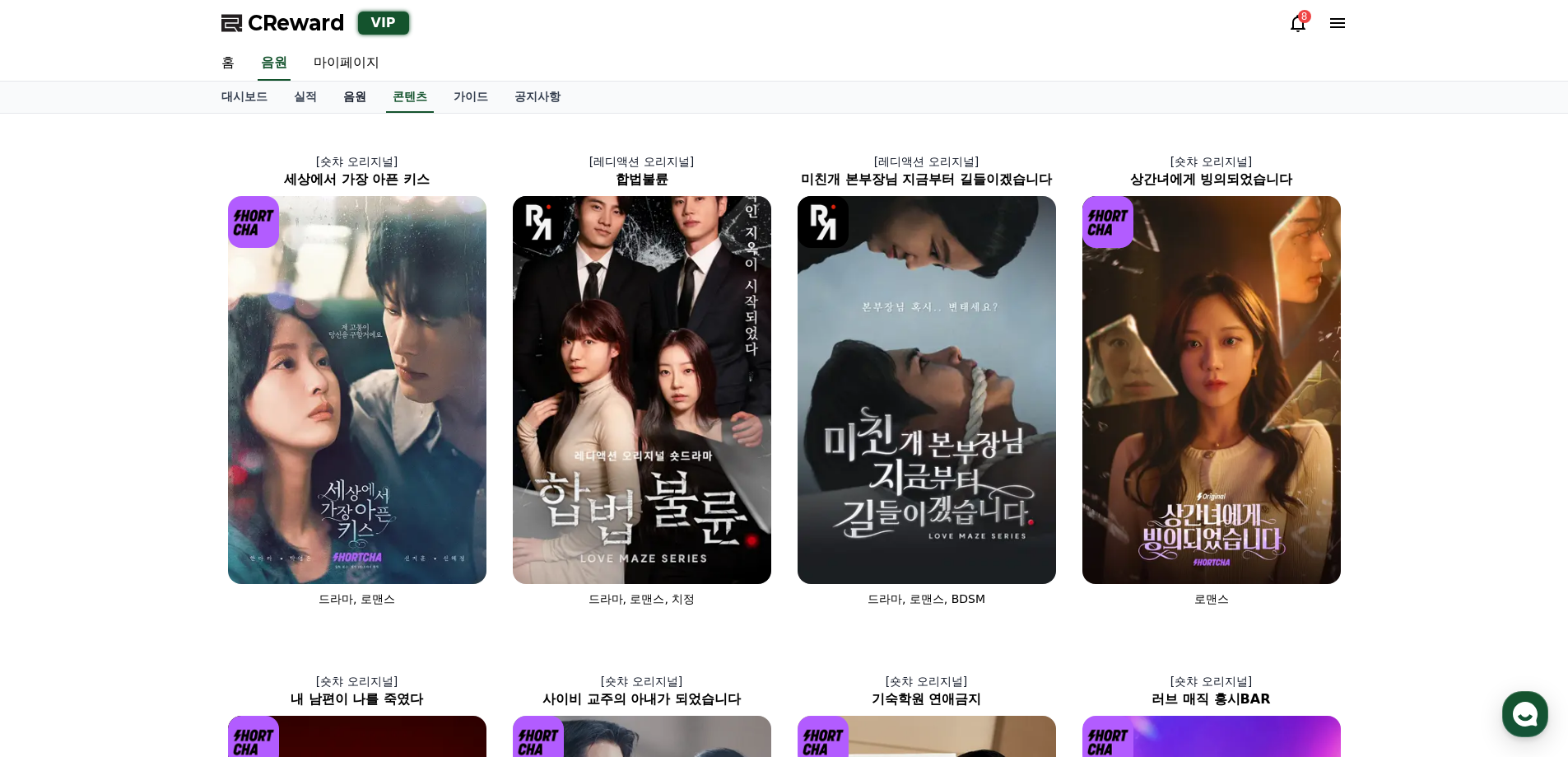
click at [341, 95] on link "음원" at bounding box center [355, 97] width 49 height 31
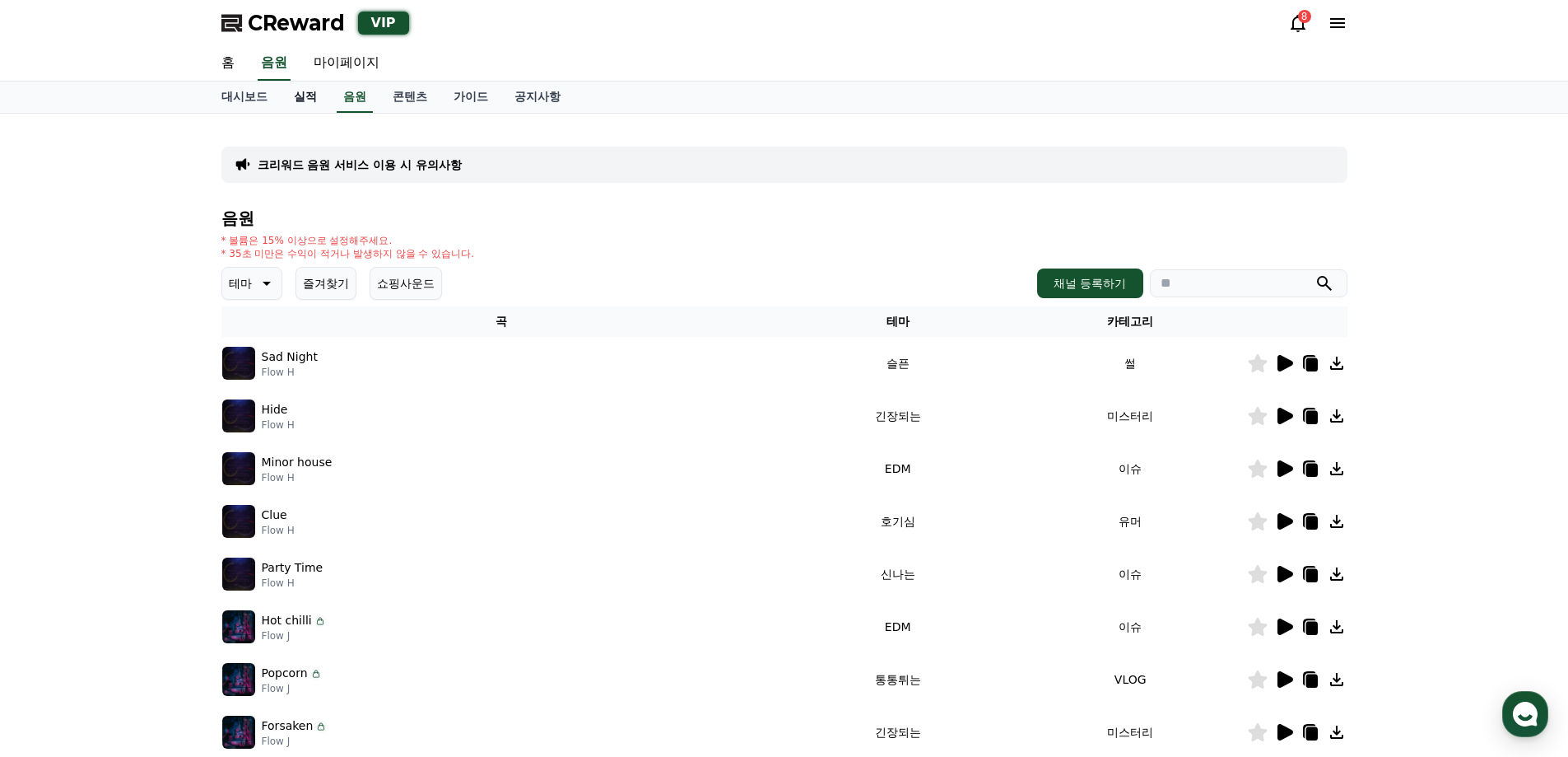
click at [301, 99] on link "실적" at bounding box center [305, 97] width 49 height 31
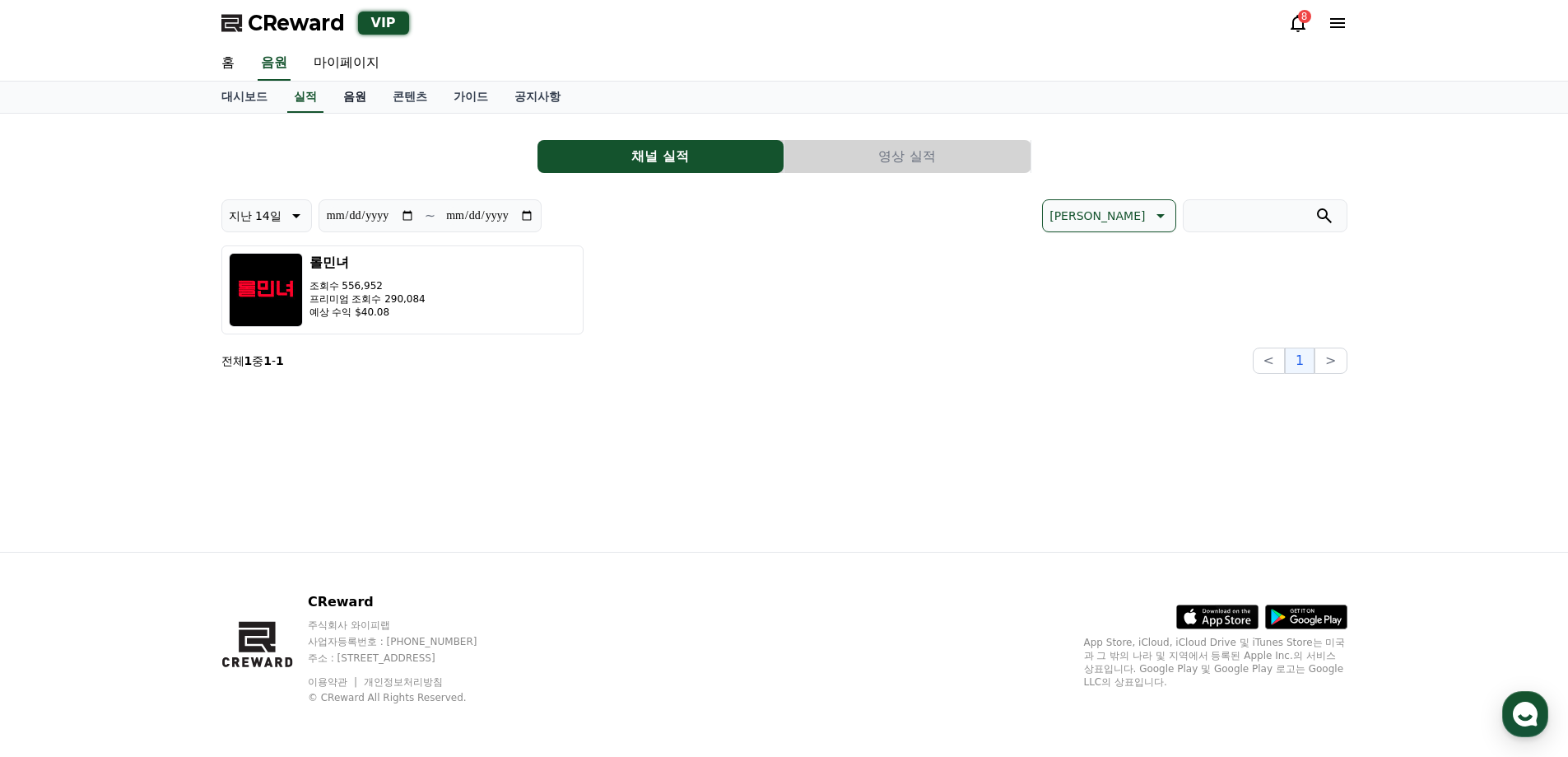
click at [354, 90] on link "음원" at bounding box center [355, 97] width 49 height 31
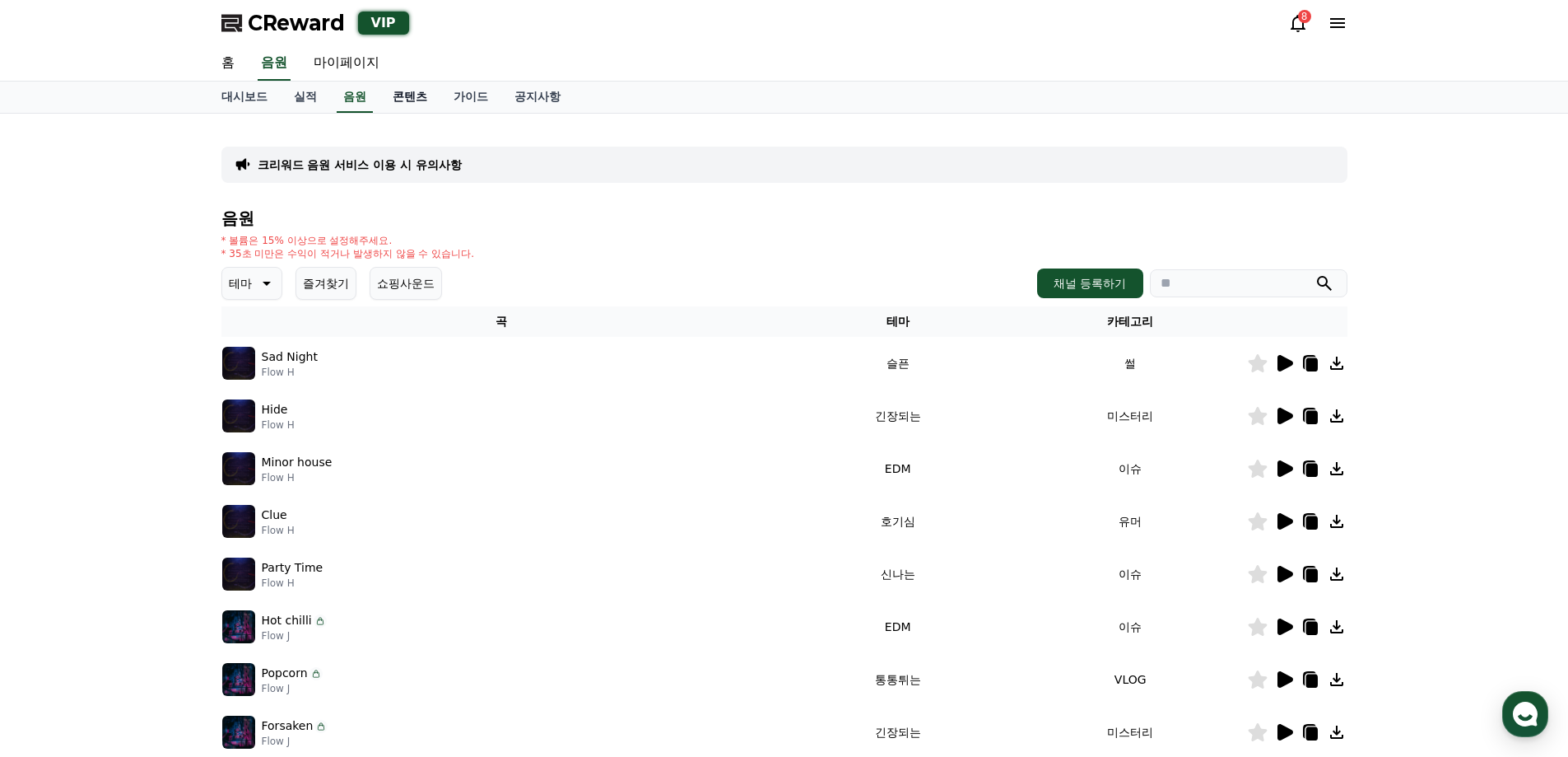
click at [404, 100] on link "콘텐츠" at bounding box center [410, 97] width 61 height 31
click at [334, 101] on link "음원" at bounding box center [355, 97] width 49 height 31
click at [291, 97] on link "실적" at bounding box center [305, 97] width 49 height 31
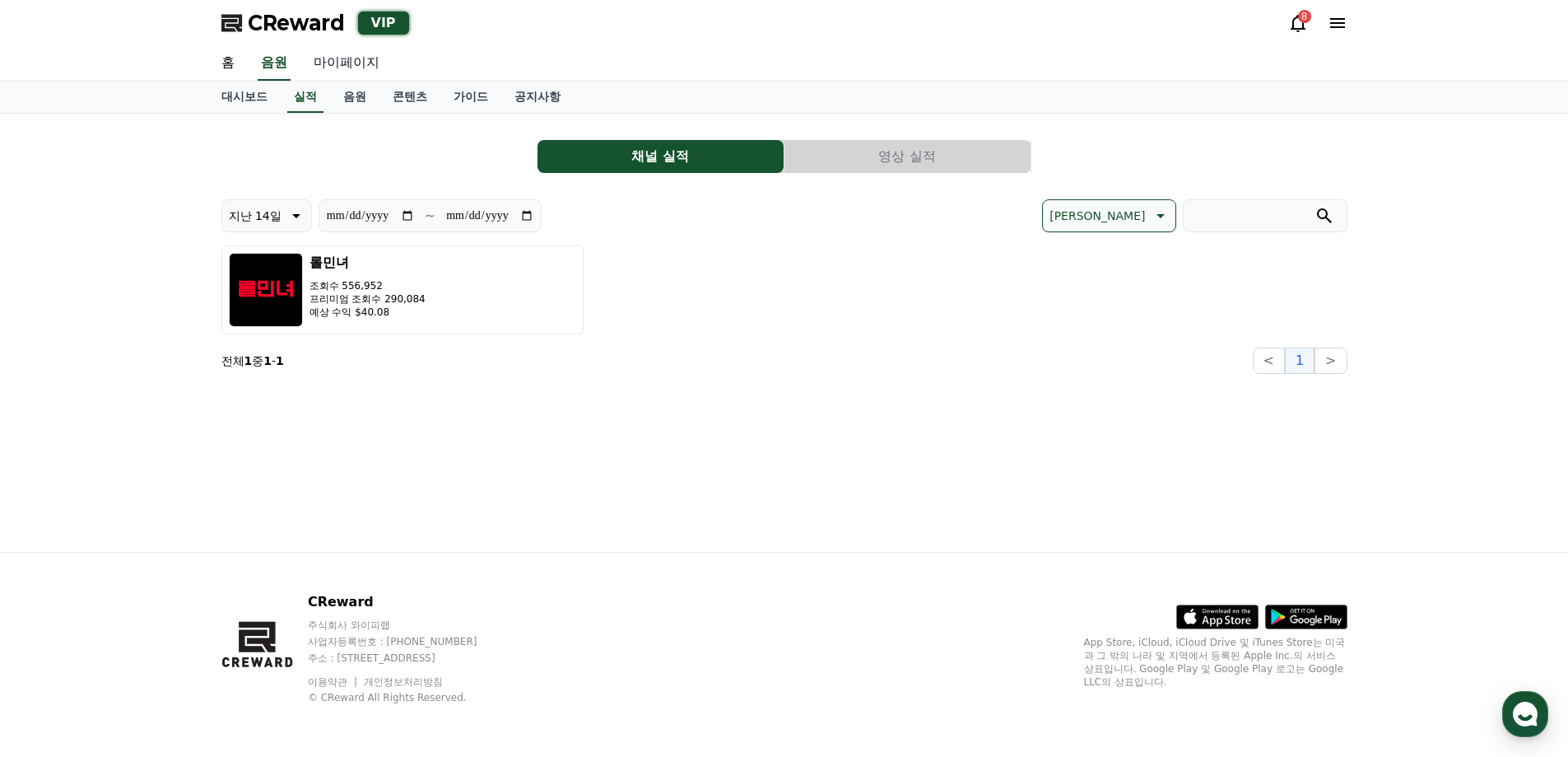
click at [339, 65] on link "마이페이지" at bounding box center [346, 63] width 92 height 34
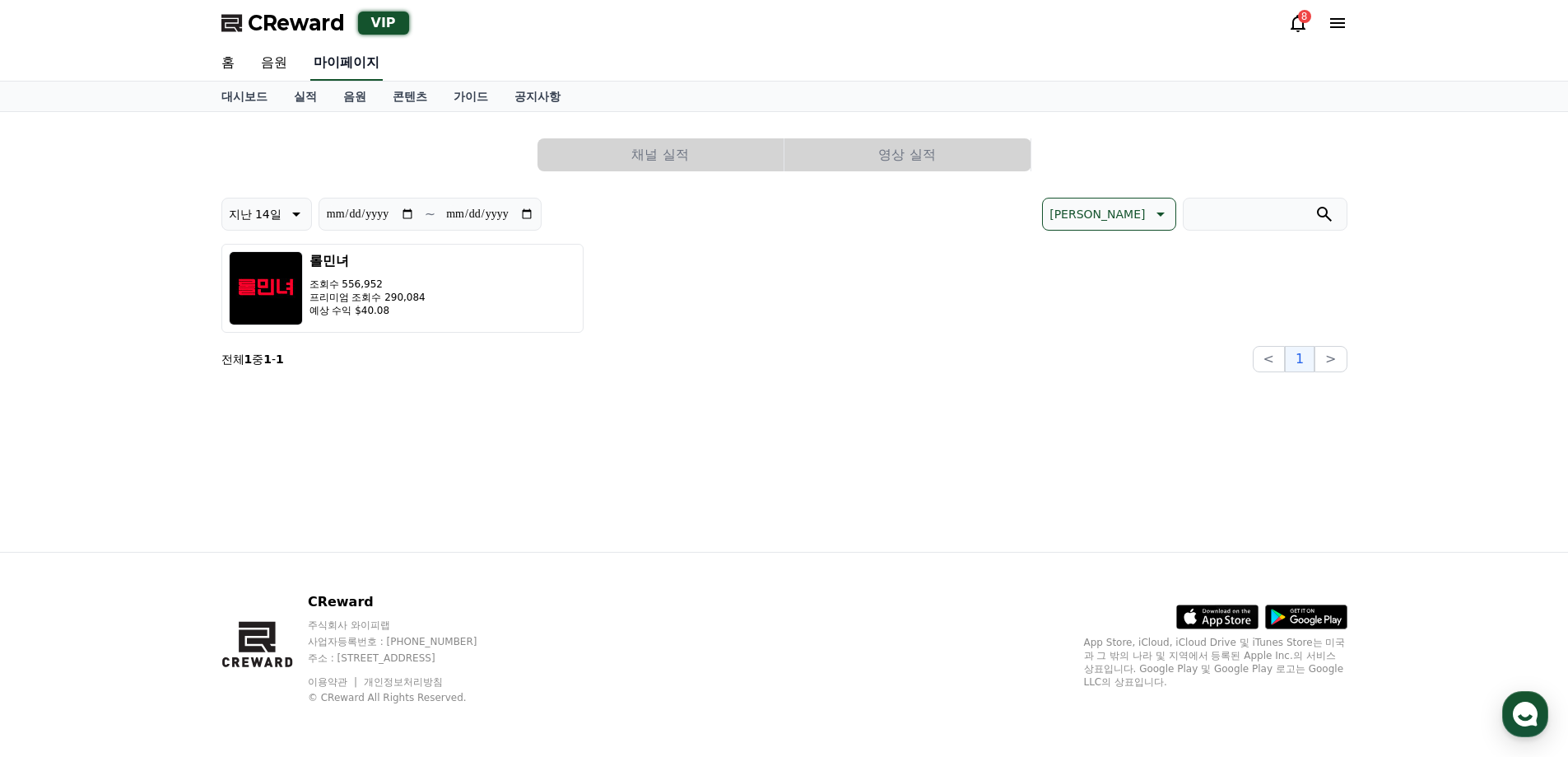
select select "**********"
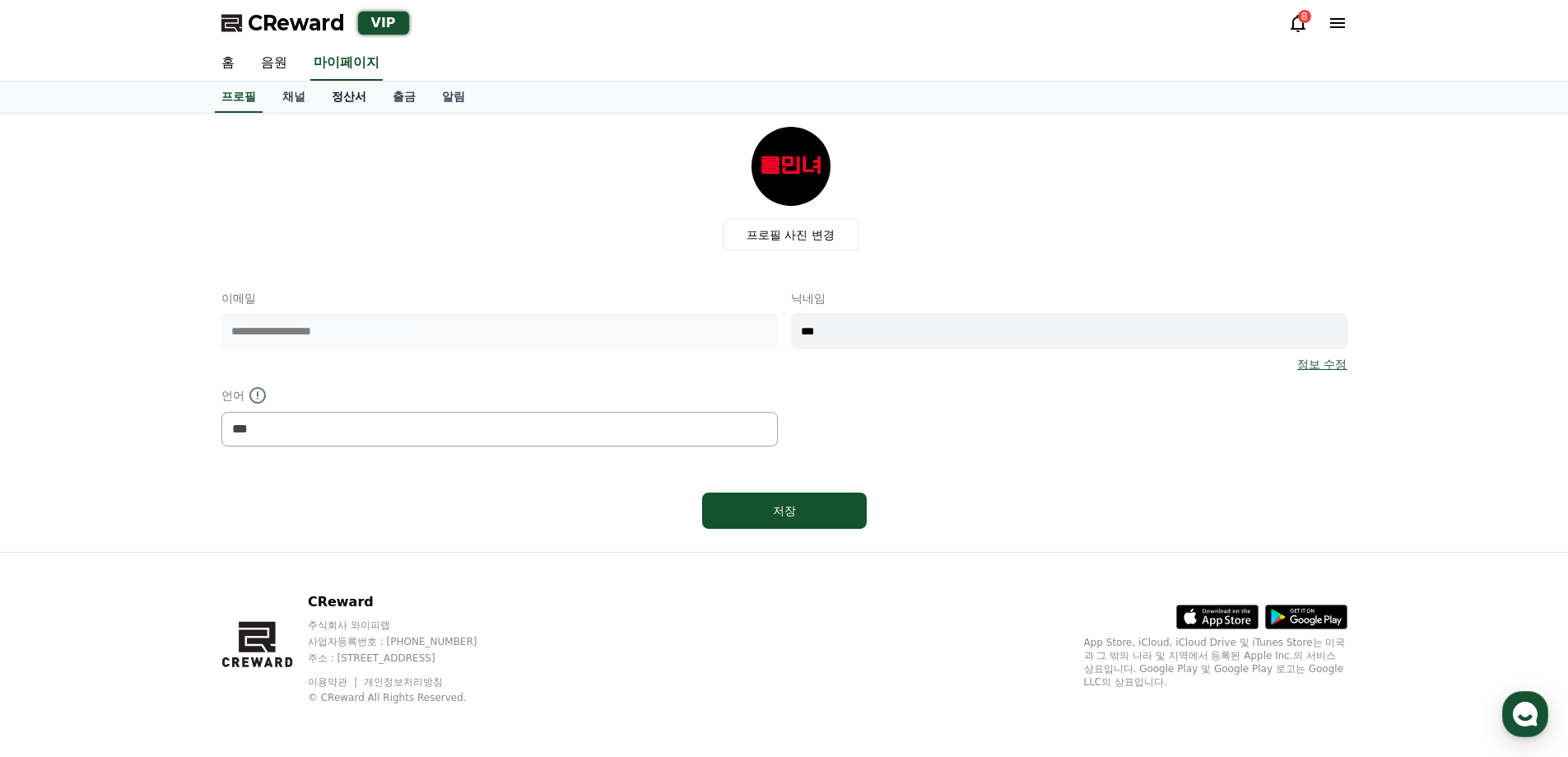
click at [354, 96] on link "정산서" at bounding box center [349, 97] width 61 height 31
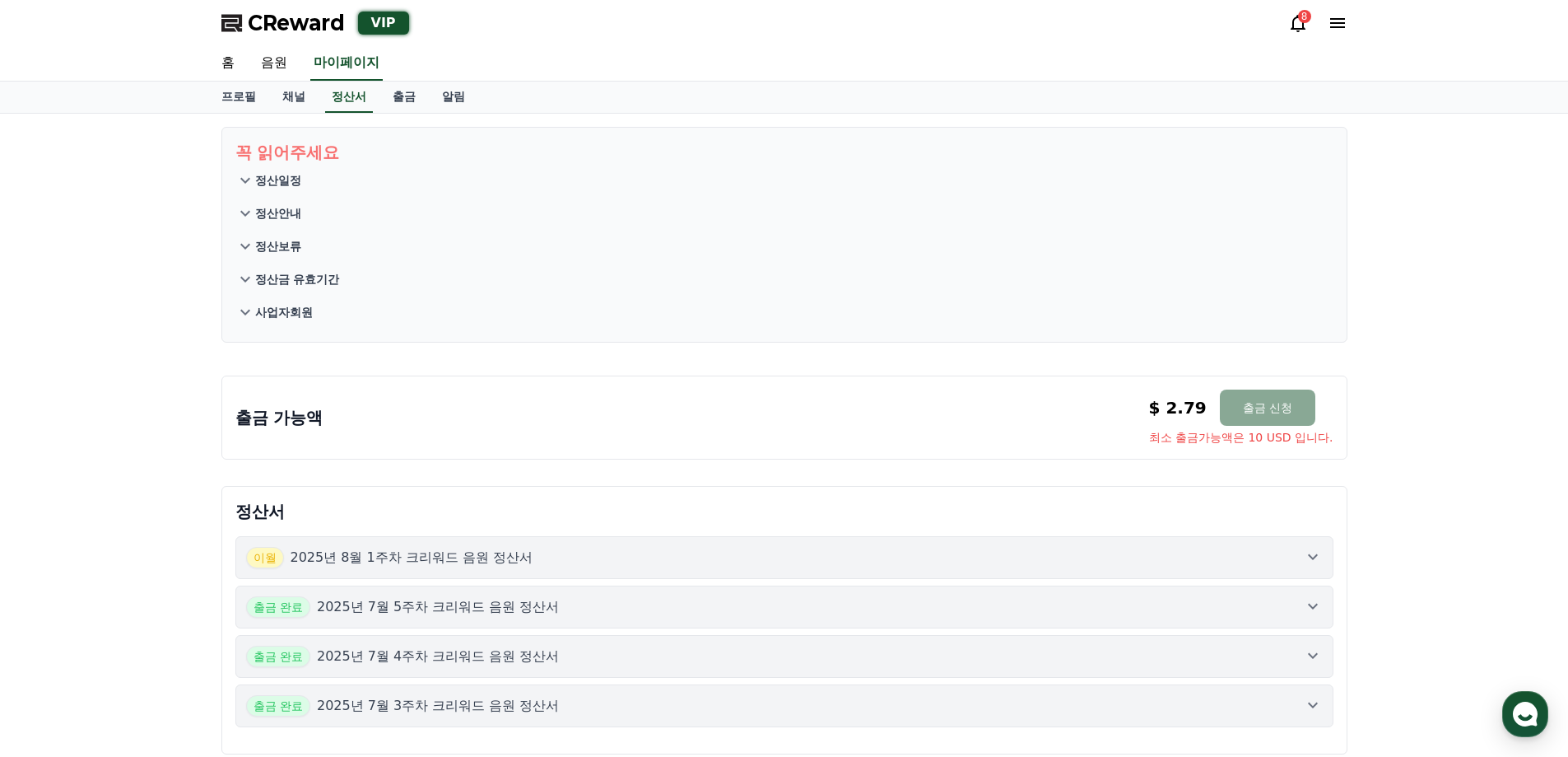
click at [138, 398] on div "꼭 읽어주세요 정산일정 정산안내 정산보류 정산금 유효기간 사업자회원 출금 가능액 $ 2.79 출금 신청 최소 출금가능액은 10 USD 입니다.…" at bounding box center [784, 439] width 1568 height 653
click at [330, 406] on div "출금 가능액 $ 2.79 출금 신청 최소 출금가능액은 10 USD 입니다. $ 2.79 출금 신청 최소 출금가능액은 10 USD 입니다." at bounding box center [784, 417] width 1098 height 56
click at [302, 90] on link "채널" at bounding box center [294, 97] width 49 height 31
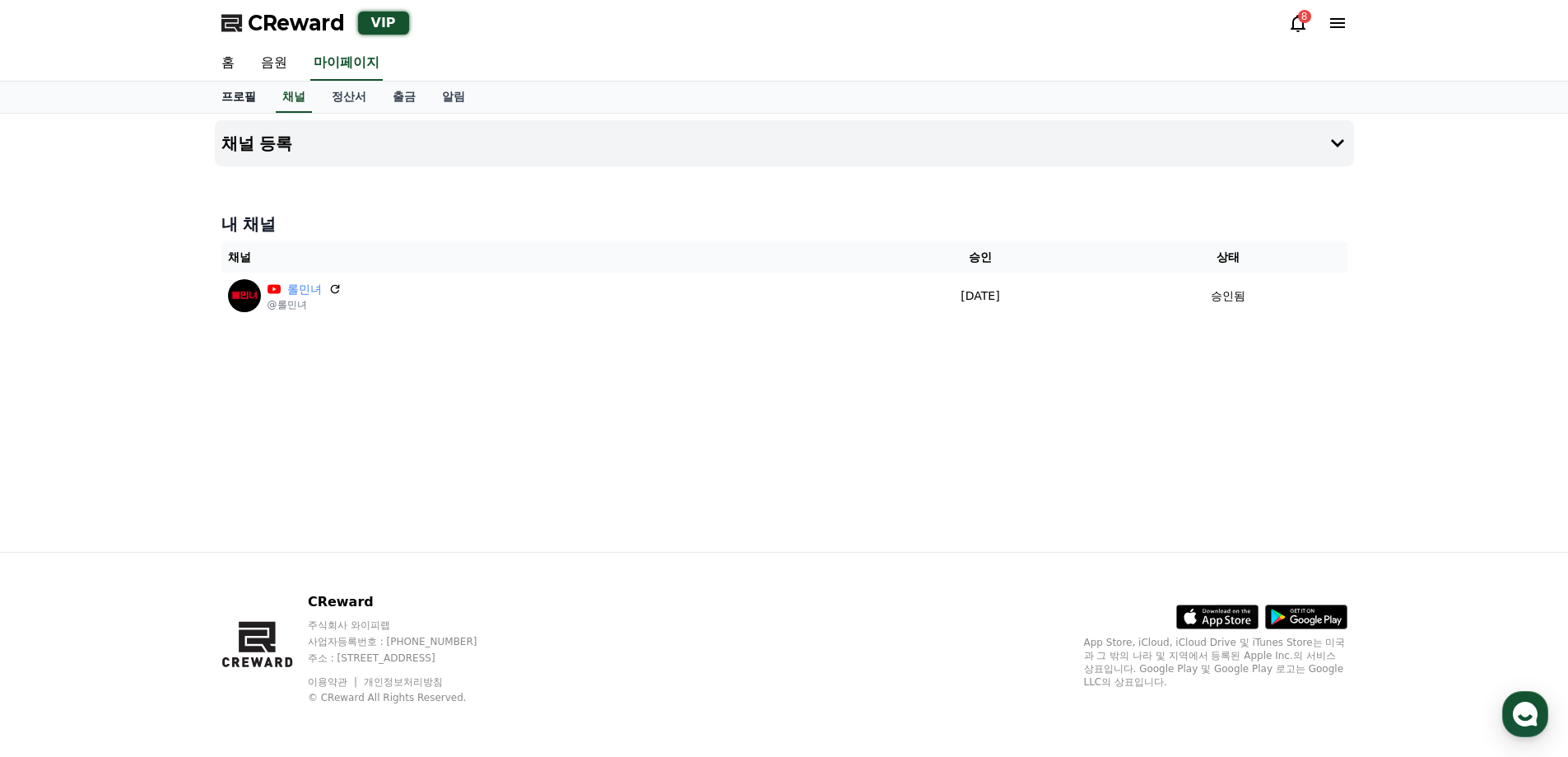
click at [242, 99] on link "프로필" at bounding box center [239, 97] width 61 height 31
select select "**********"
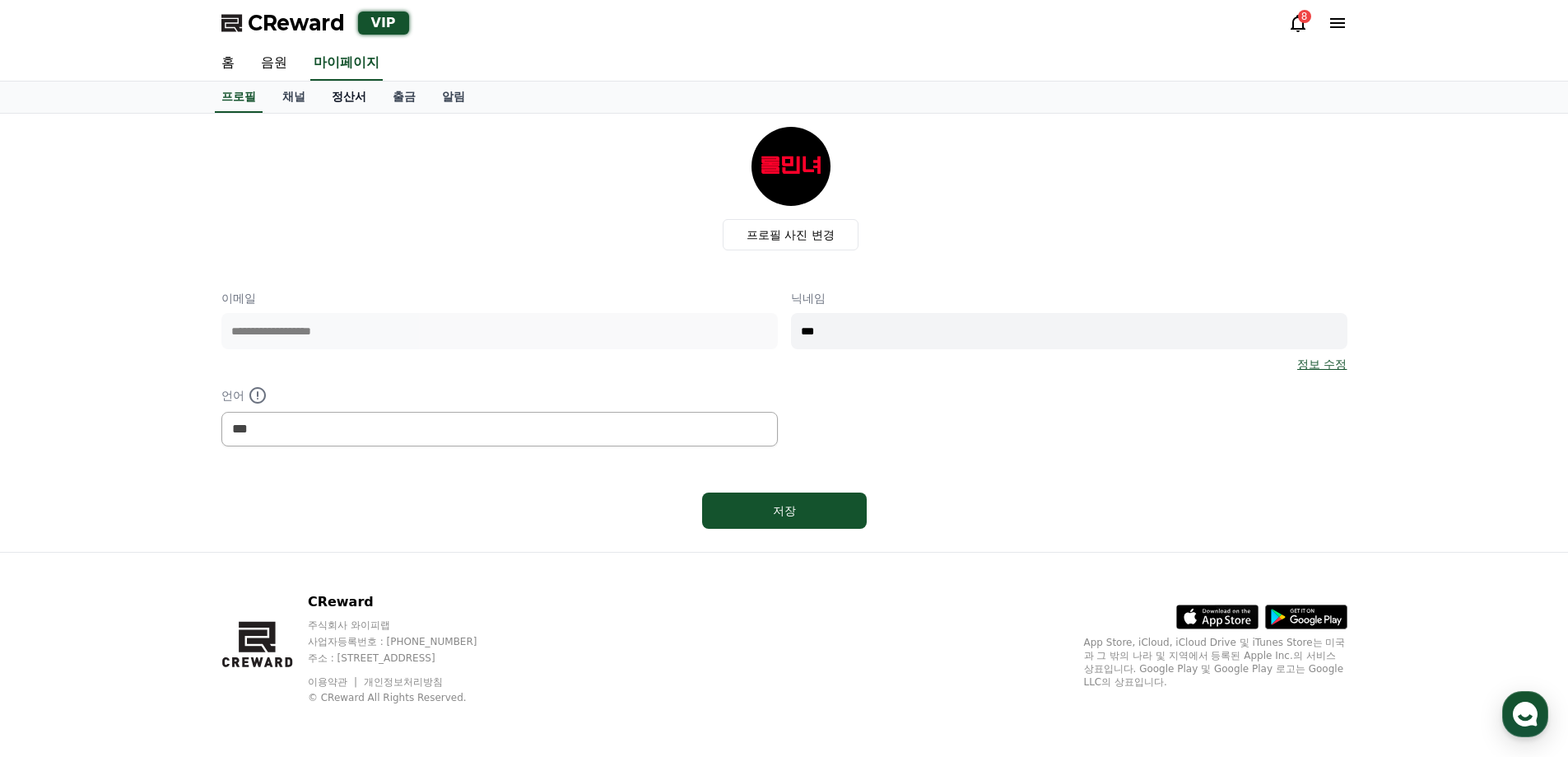
click at [364, 101] on link "정산서" at bounding box center [349, 97] width 61 height 31
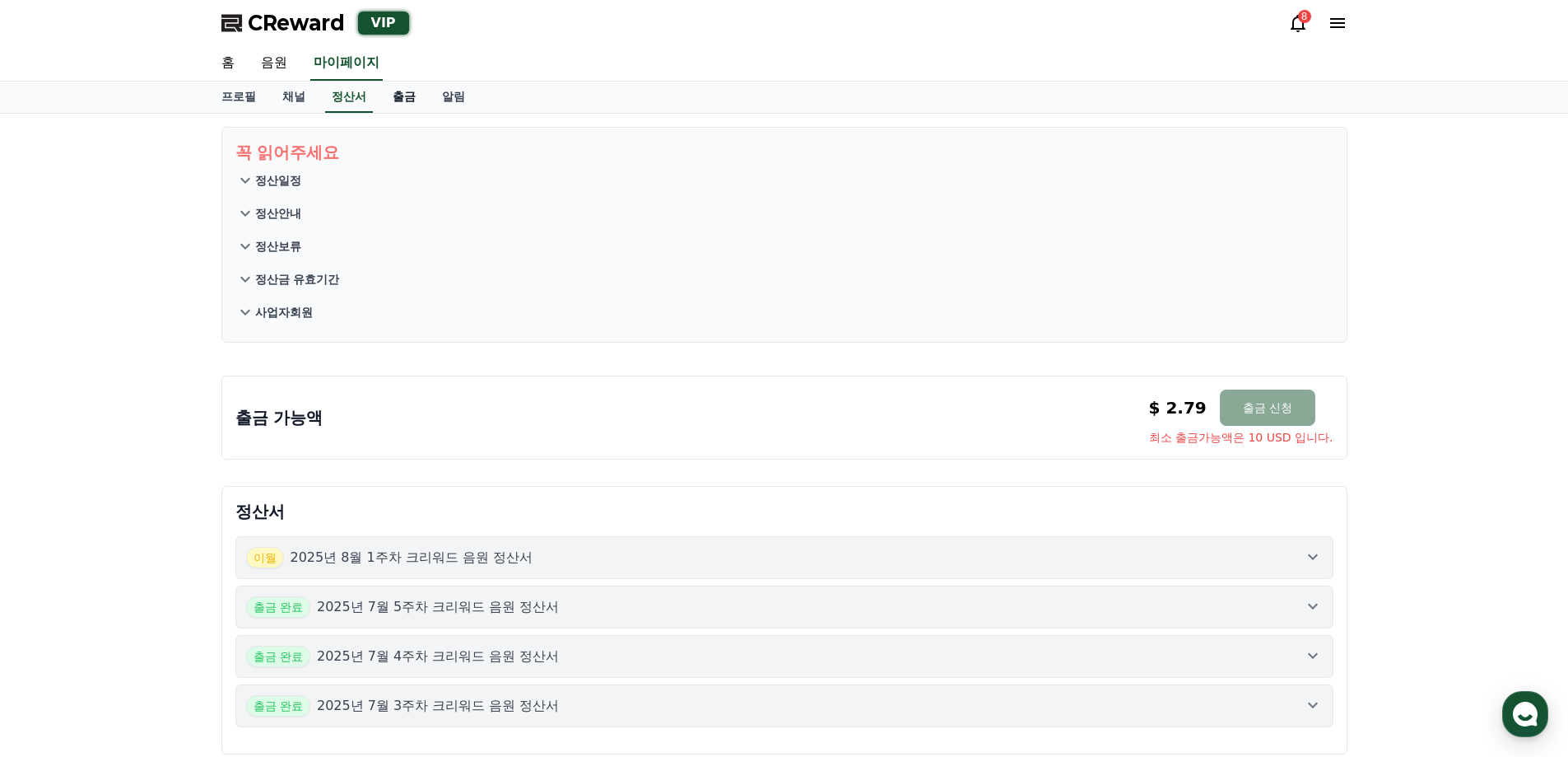
click at [401, 101] on link "출금" at bounding box center [404, 97] width 49 height 31
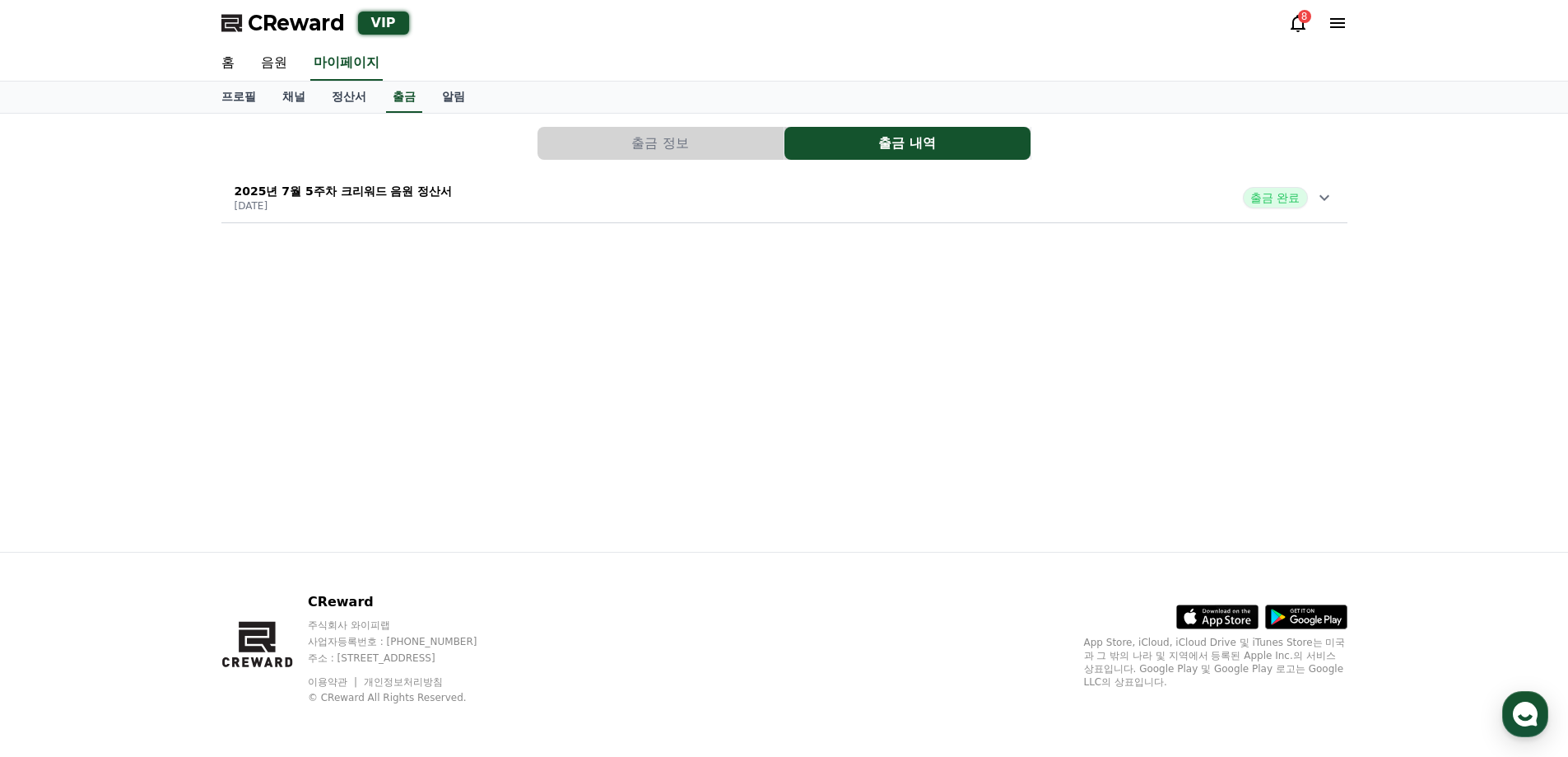
click at [820, 144] on button "출금 내역" at bounding box center [907, 143] width 246 height 33
click at [1330, 197] on icon at bounding box center [1324, 197] width 20 height 20
click at [310, 98] on link "채널" at bounding box center [294, 97] width 49 height 31
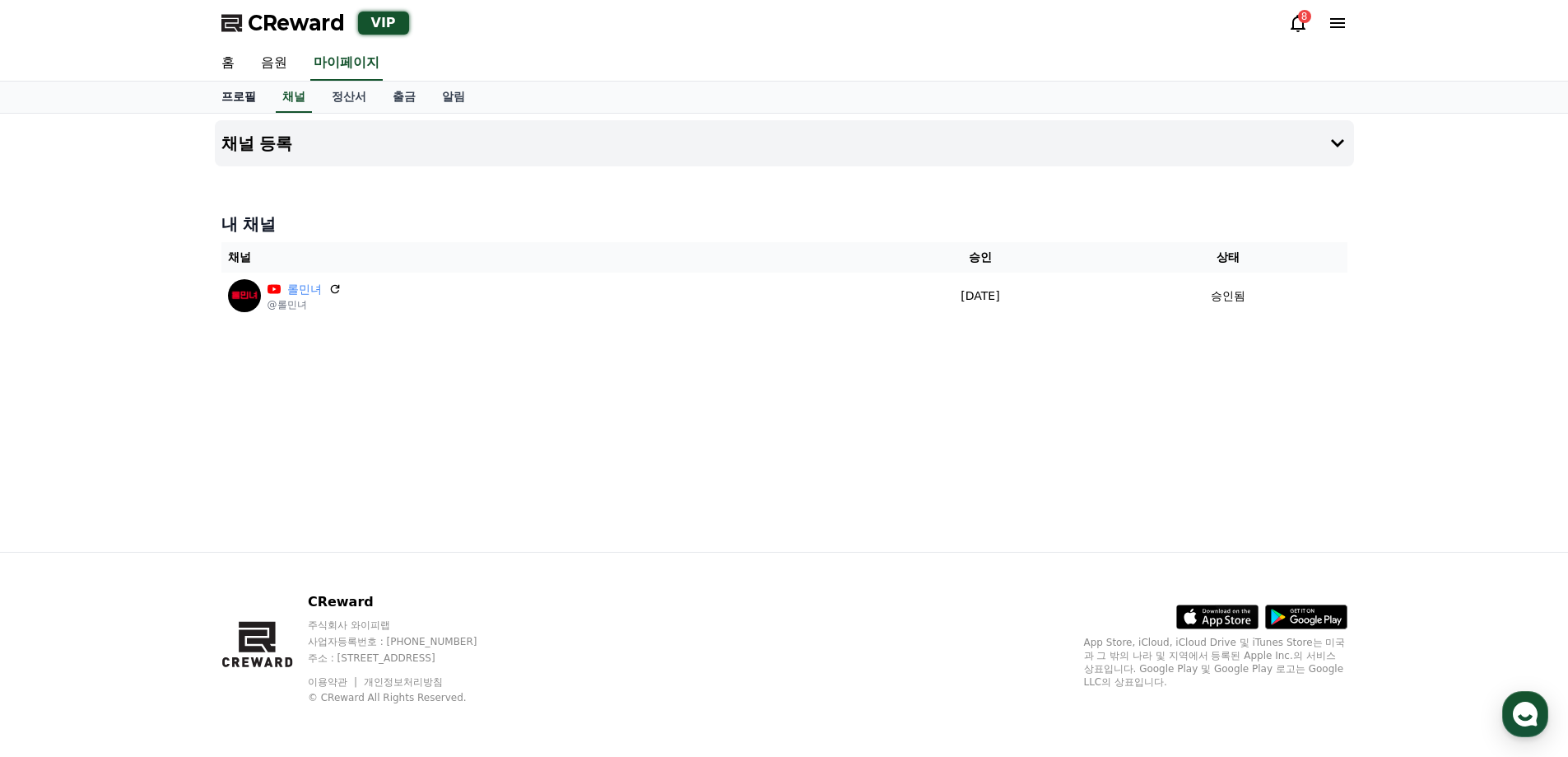
click at [252, 101] on link "프로필" at bounding box center [239, 97] width 61 height 31
select select "**********"
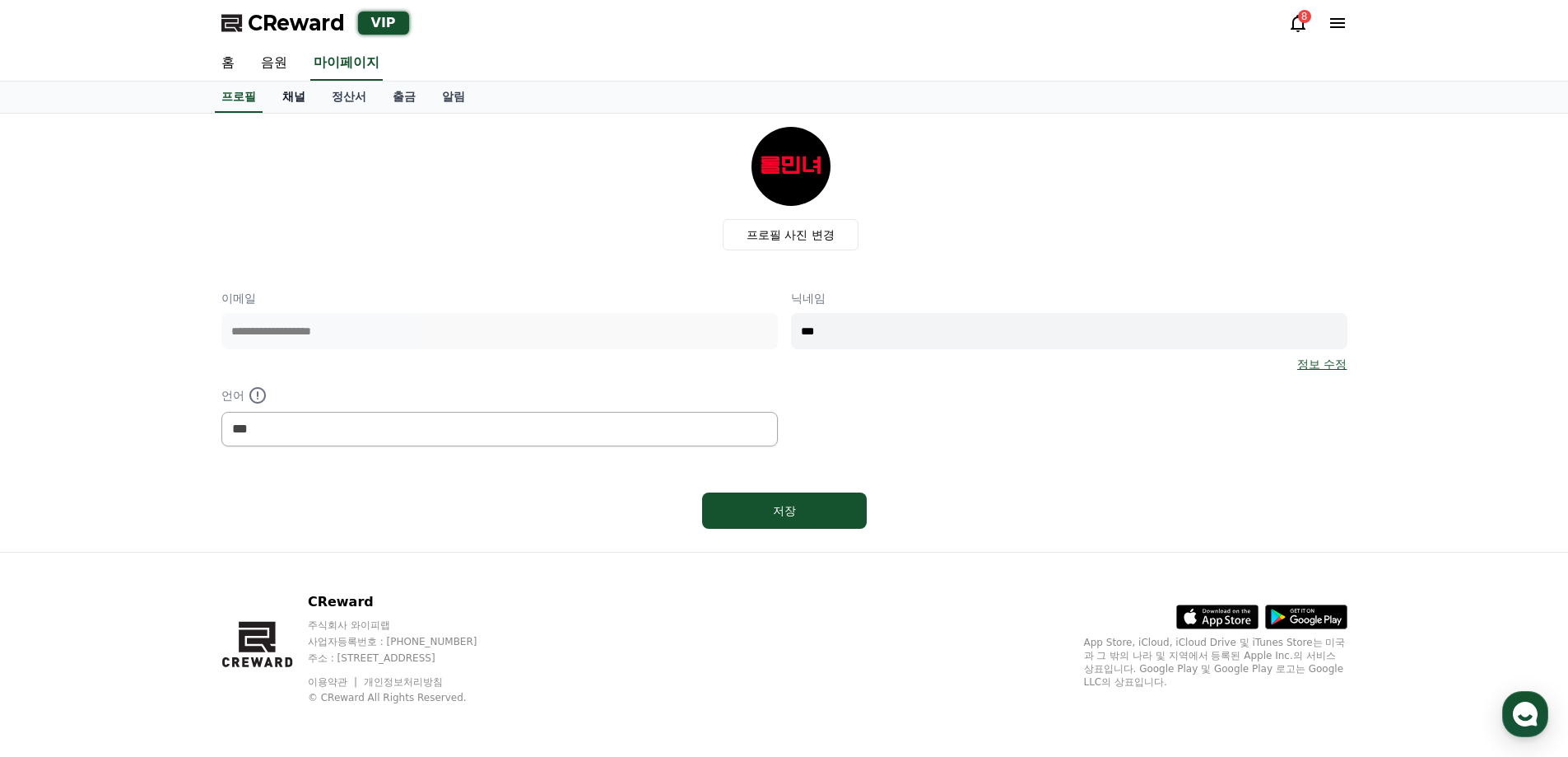
click at [281, 99] on link "채널" at bounding box center [294, 97] width 49 height 31
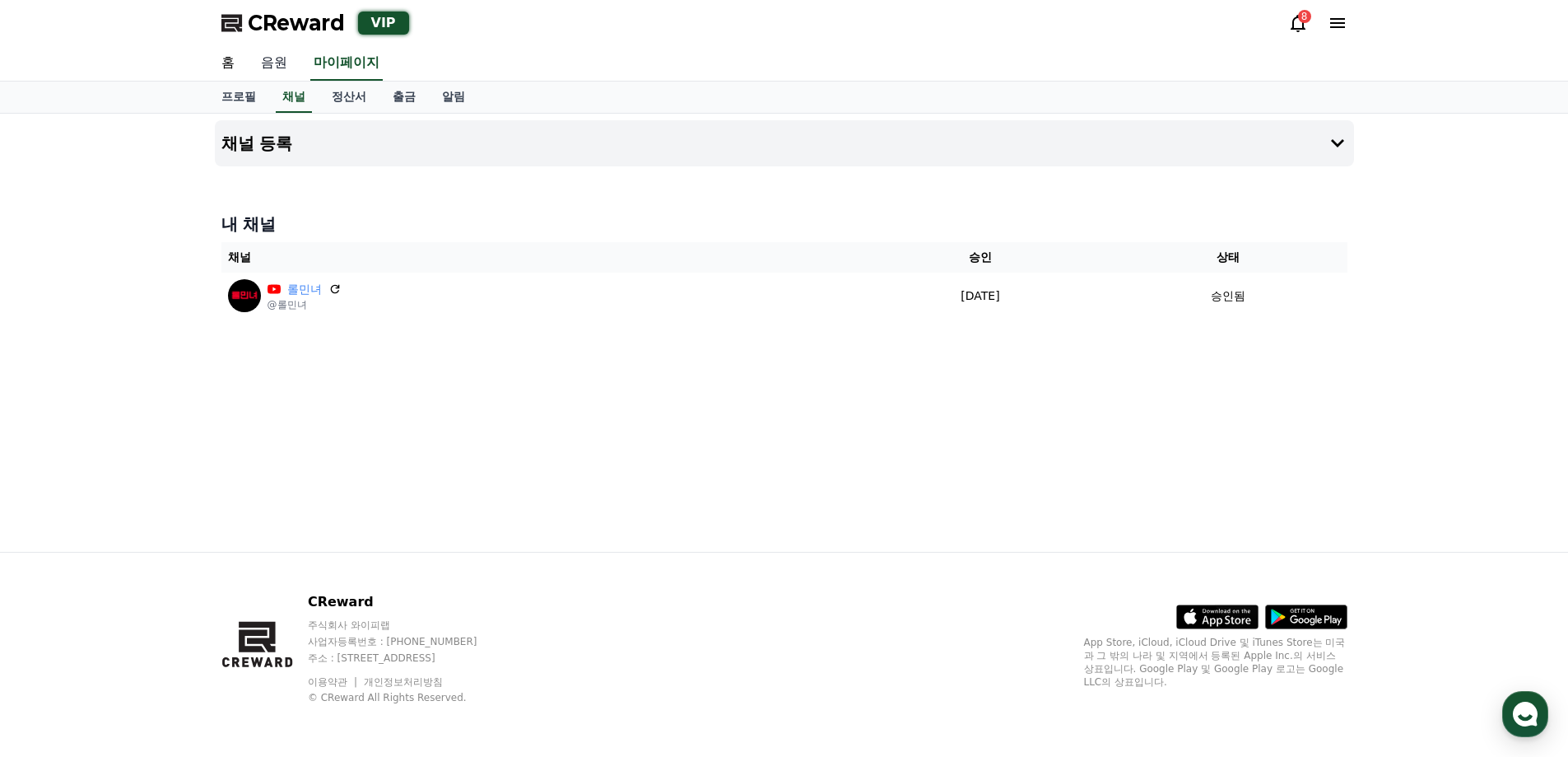
click at [279, 70] on link "음원" at bounding box center [274, 63] width 52 height 34
